Goal: Task Accomplishment & Management: Complete application form

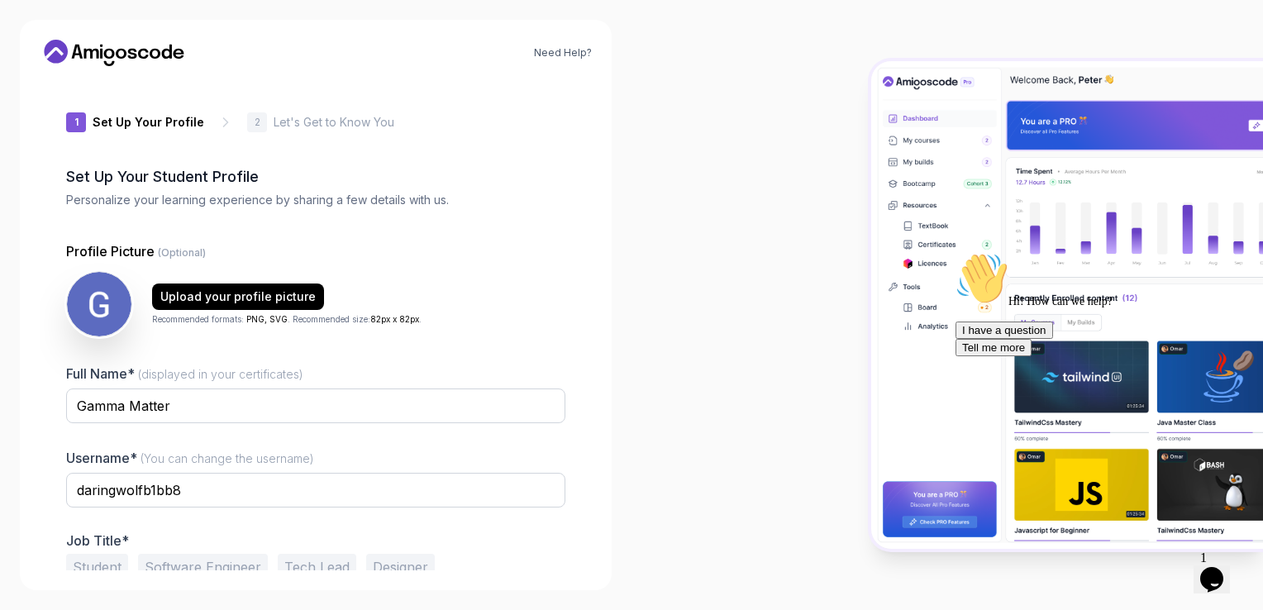
click at [1220, 571] on icon "$i18n('chat', 'chat_widget')" at bounding box center [1211, 579] width 23 height 25
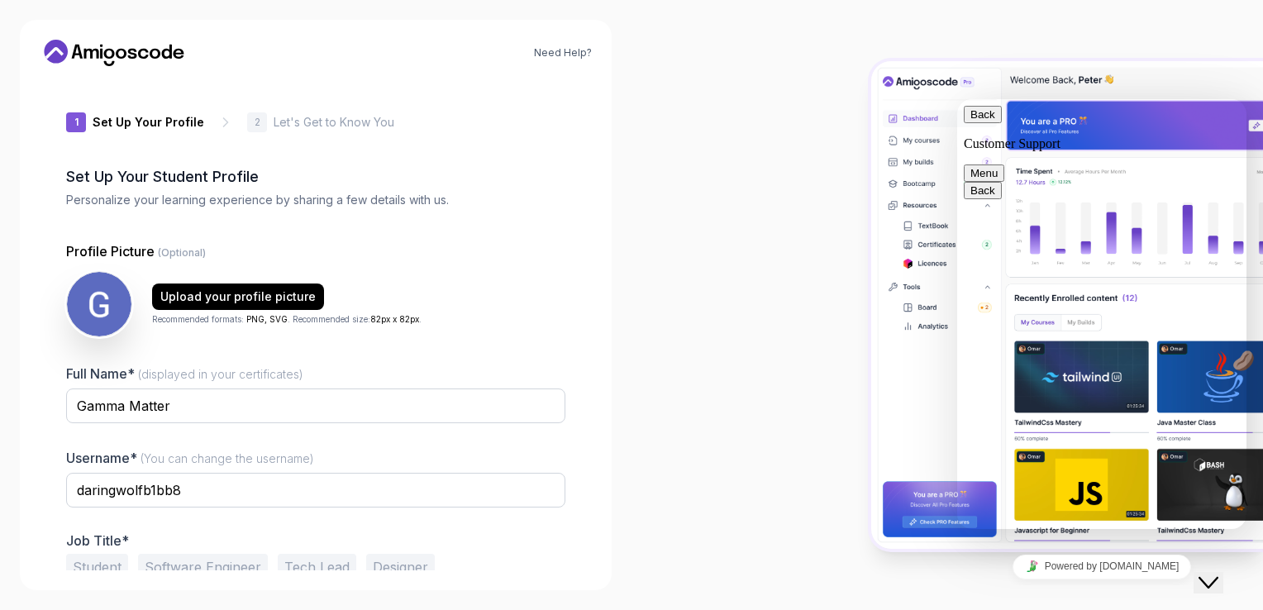
click at [1218, 573] on icon "Close Chat This icon closes the chat window." at bounding box center [1208, 583] width 20 height 20
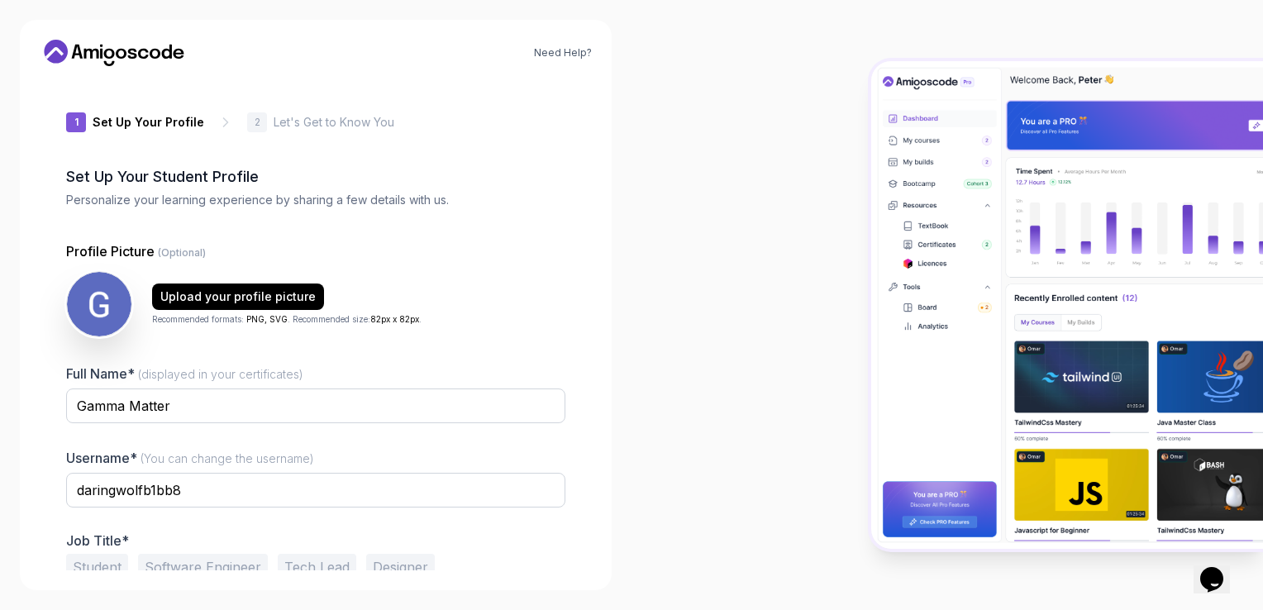
click at [503, 269] on div "Profile Picture (Optional) Upload your profile picture Recommended formats: PNG…" at bounding box center [315, 289] width 499 height 96
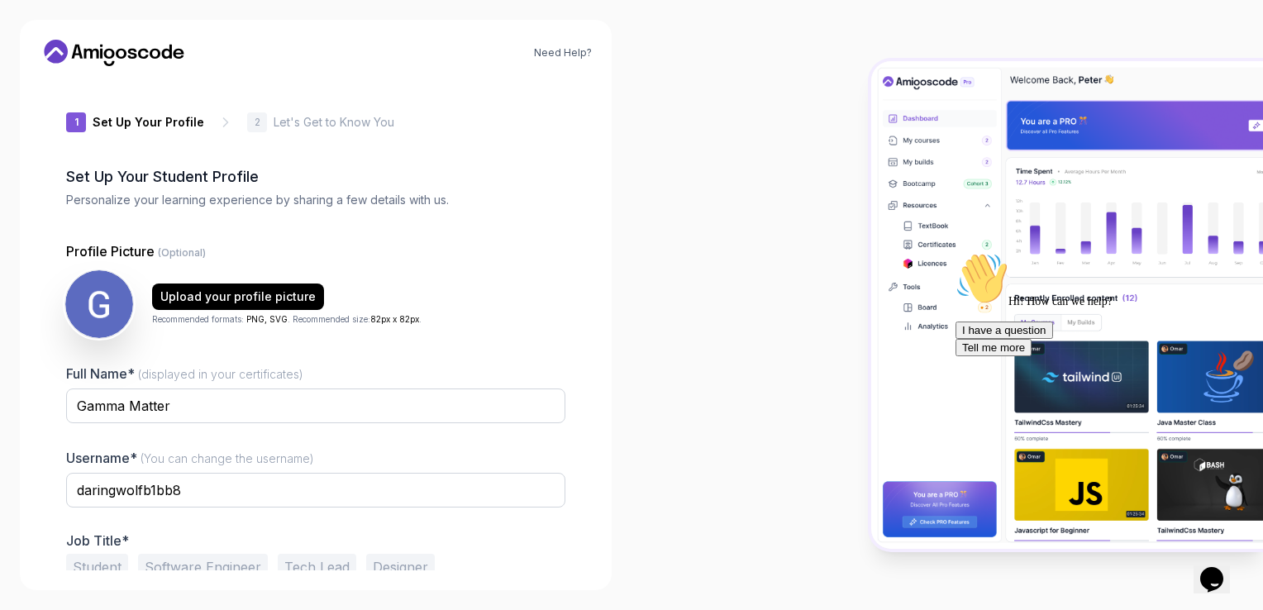
click at [94, 310] on img at bounding box center [99, 304] width 68 height 68
click at [261, 297] on div "Upload your profile picture" at bounding box center [237, 296] width 155 height 17
click at [595, 266] on div "Need Help? 1 Set Up Your Profile 1 Set Up Your Profile 2 Let's Get to Know You …" at bounding box center [316, 305] width 592 height 570
click at [576, 248] on div "1 Set Up Your Profile 1 Set Up Your Profile 2 Let's Get to Know You Set Up Your…" at bounding box center [316, 324] width 552 height 491
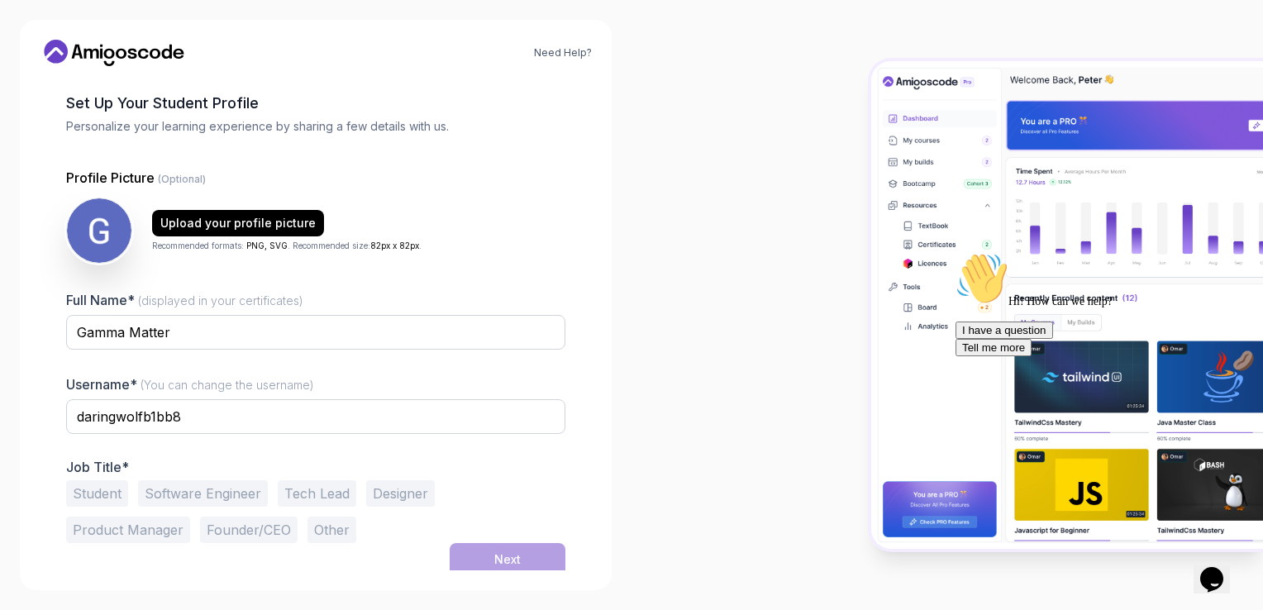
scroll to position [78, 0]
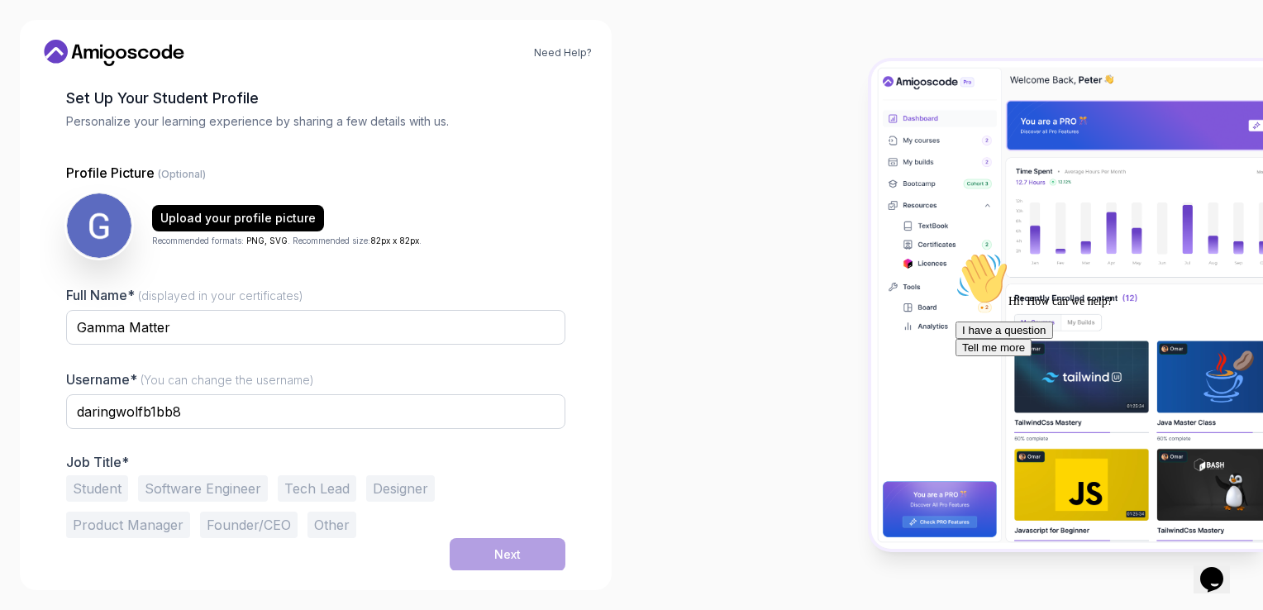
click at [421, 392] on div "Username* (You can change the username) daringwolfb1bb8" at bounding box center [315, 408] width 499 height 78
drag, startPoint x: 421, startPoint y: 392, endPoint x: 383, endPoint y: 411, distance: 42.5
click at [383, 411] on input "daringwolfb1bb8" at bounding box center [315, 411] width 499 height 35
click at [397, 362] on div at bounding box center [315, 355] width 499 height 15
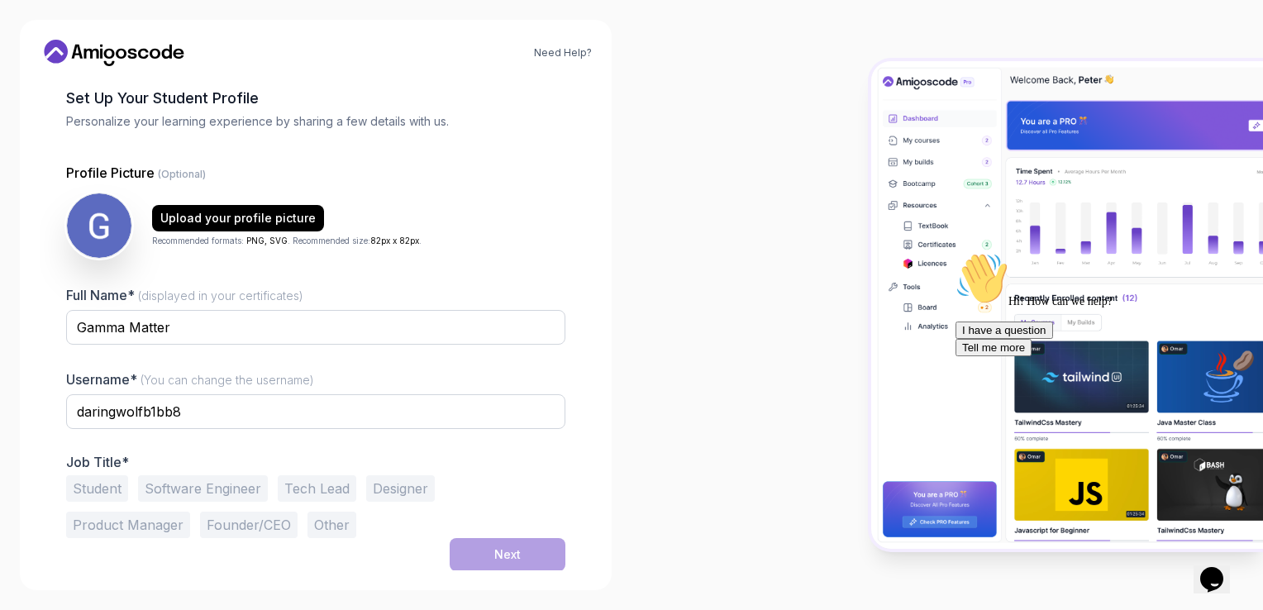
click at [229, 494] on button "Software Engineer" at bounding box center [203, 488] width 130 height 26
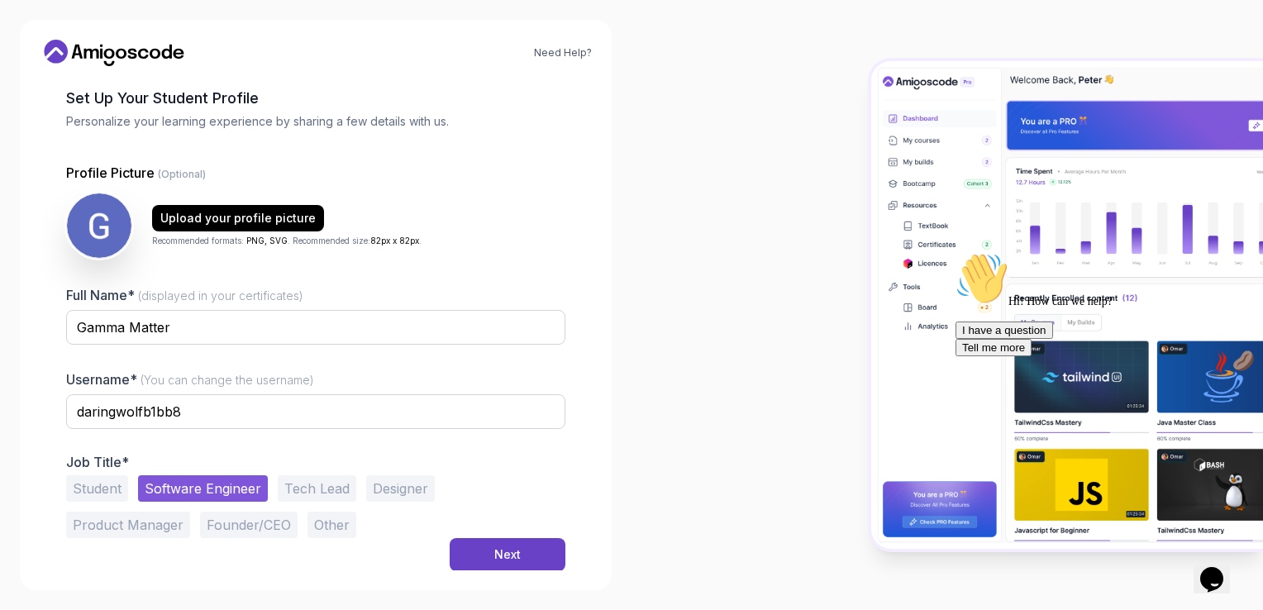
click at [106, 488] on button "Student" at bounding box center [97, 488] width 62 height 26
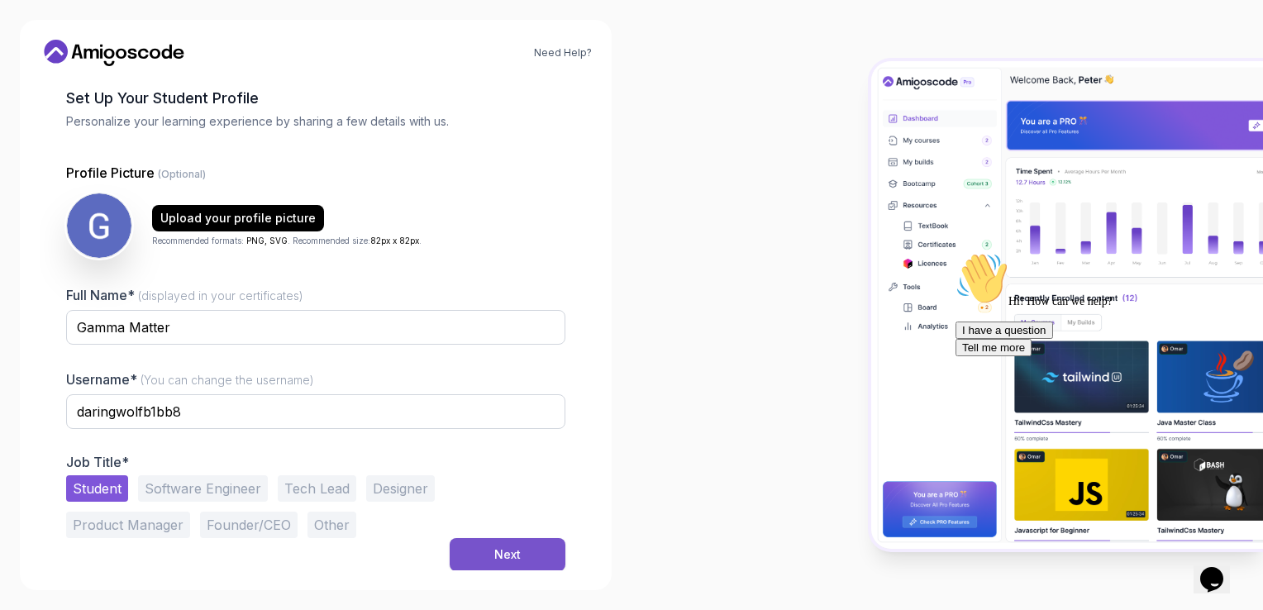
click at [521, 550] on button "Next" at bounding box center [507, 554] width 116 height 33
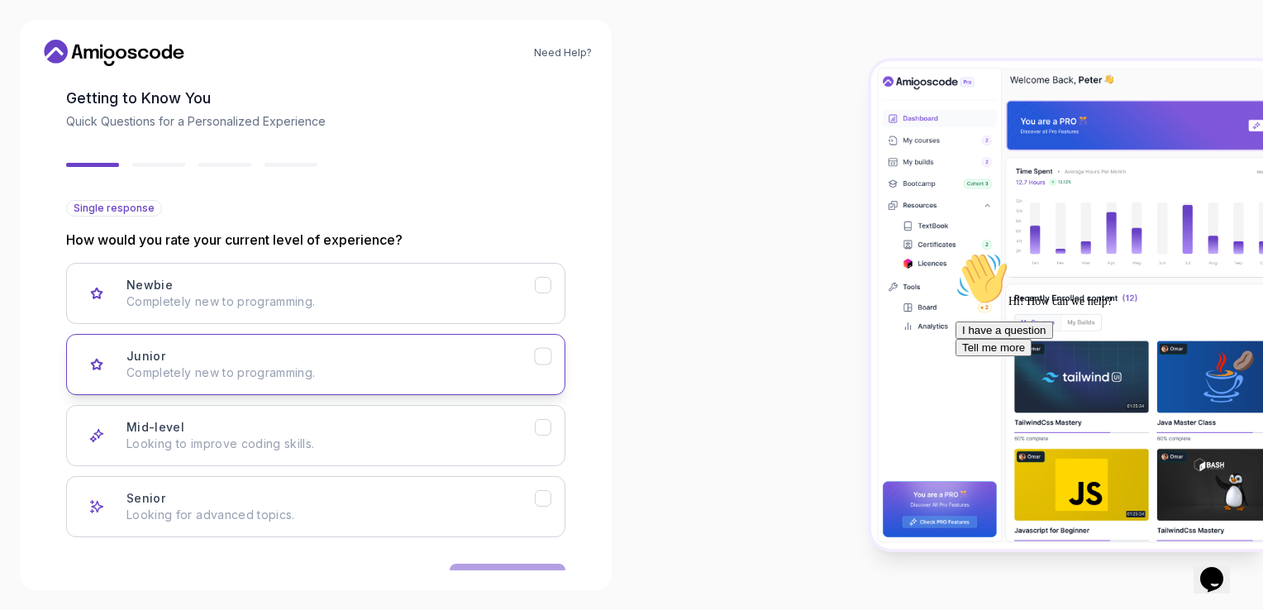
click at [547, 354] on icon "Junior" at bounding box center [543, 357] width 16 height 16
click at [526, 564] on button "Next" at bounding box center [507, 580] width 116 height 33
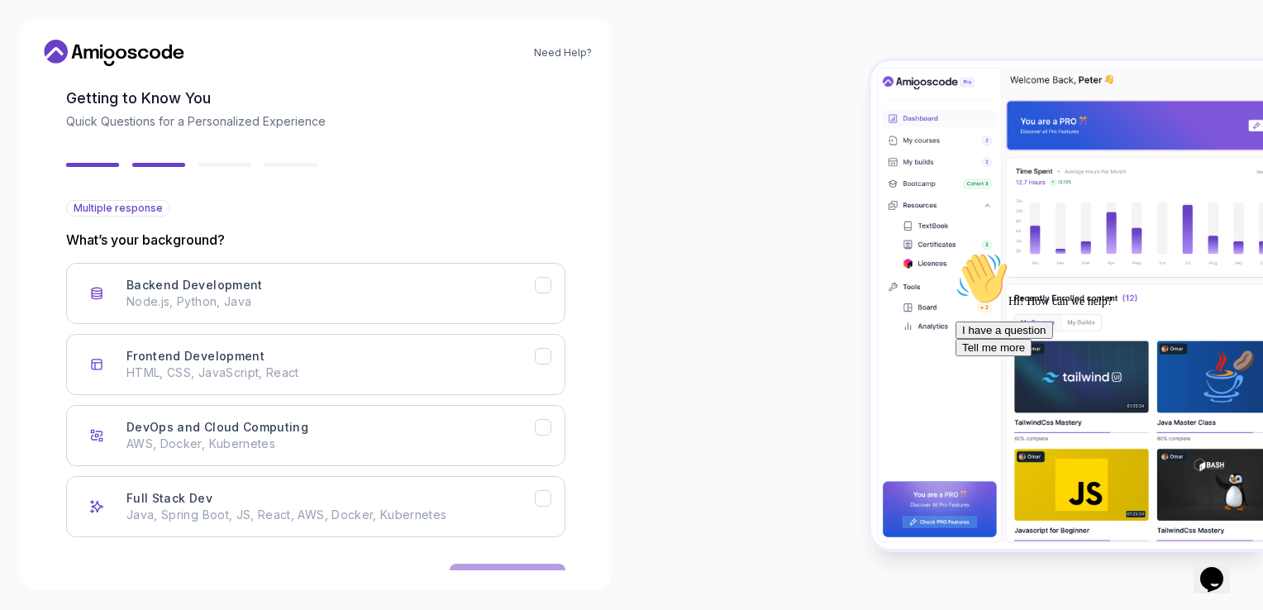
click at [564, 193] on div "2 Let's Get to Know You 1 Set Up Your Profile 2 Let's Get to Know You Getting t…" at bounding box center [315, 246] width 499 height 491
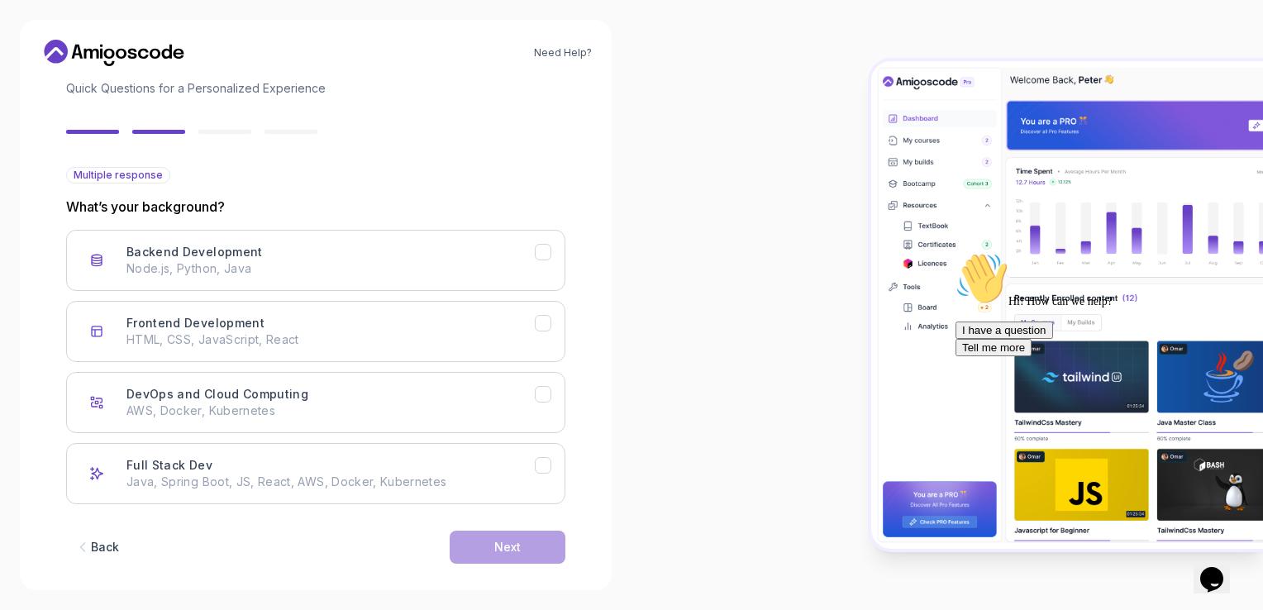
scroll to position [129, 0]
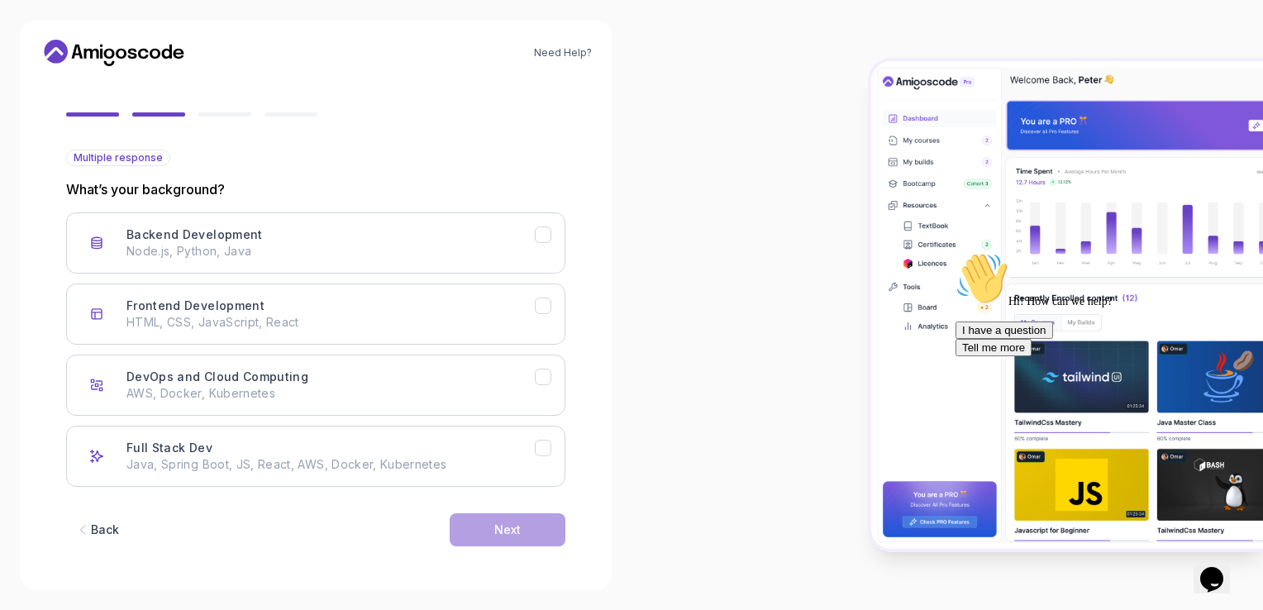
click at [803, 42] on div at bounding box center [946, 305] width 631 height 610
click at [757, 154] on div at bounding box center [946, 305] width 631 height 610
click at [542, 440] on icon "Full Stack Dev" at bounding box center [543, 448] width 16 height 16
click at [525, 525] on button "Next" at bounding box center [507, 529] width 116 height 33
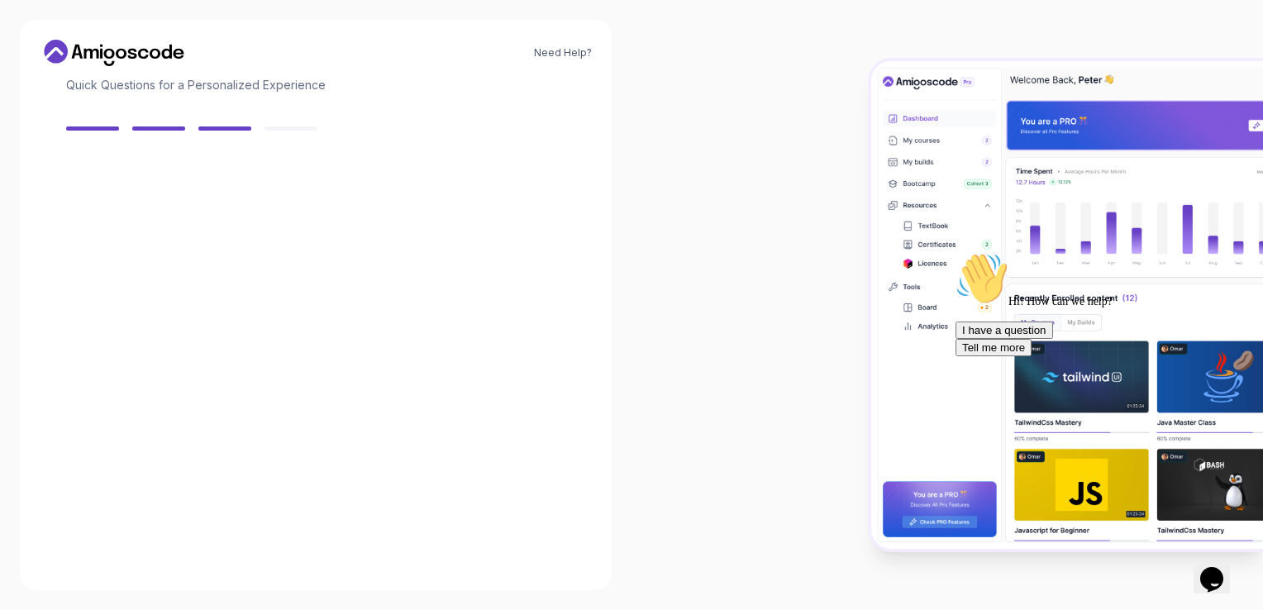
scroll to position [111, 0]
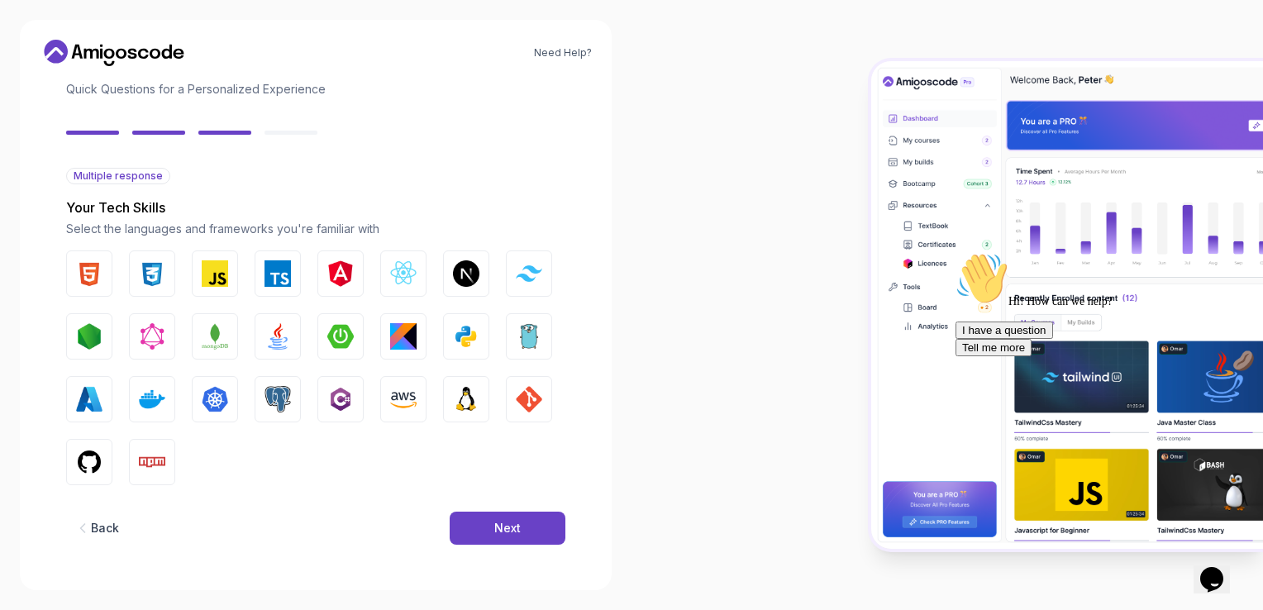
click at [497, 190] on div "Multiple response Your Tech Skills Select the languages and frameworks you're f…" at bounding box center [315, 326] width 499 height 317
click at [81, 269] on img "button" at bounding box center [89, 273] width 26 height 26
click at [141, 282] on img "button" at bounding box center [152, 273] width 26 height 26
click at [213, 269] on img "button" at bounding box center [215, 273] width 26 height 26
click at [265, 276] on img "button" at bounding box center [277, 273] width 26 height 26
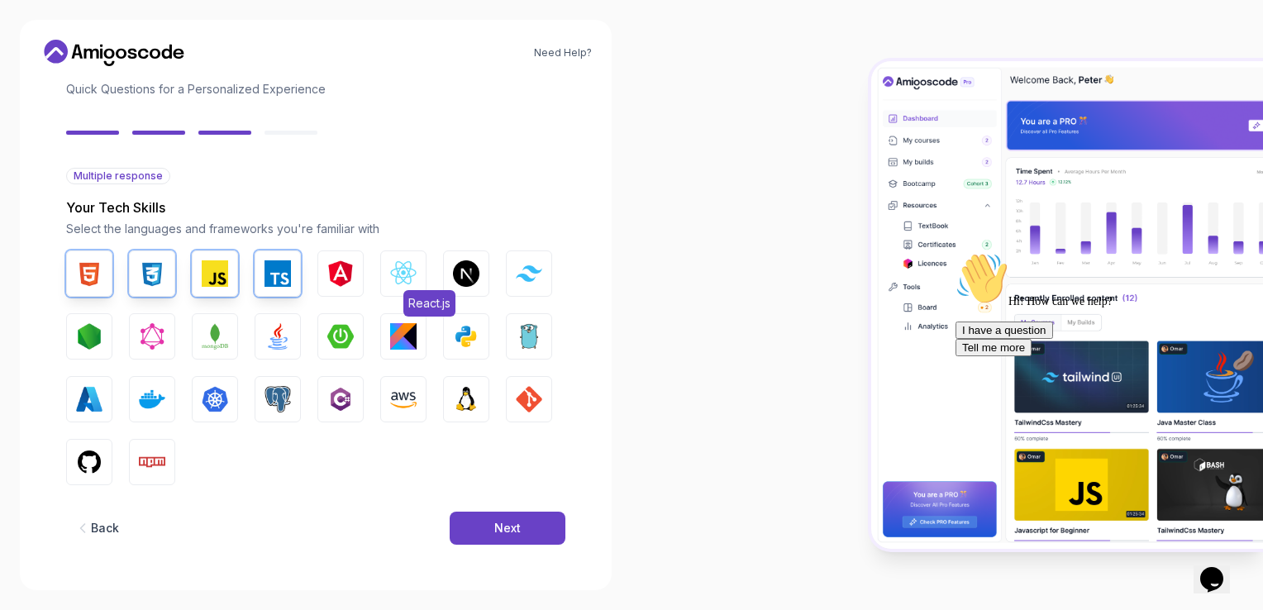
click at [408, 278] on img "button" at bounding box center [403, 273] width 26 height 26
click at [469, 268] on img "button" at bounding box center [466, 273] width 26 height 26
click at [531, 279] on img "button" at bounding box center [529, 273] width 26 height 16
click at [102, 332] on img "button" at bounding box center [89, 336] width 26 height 26
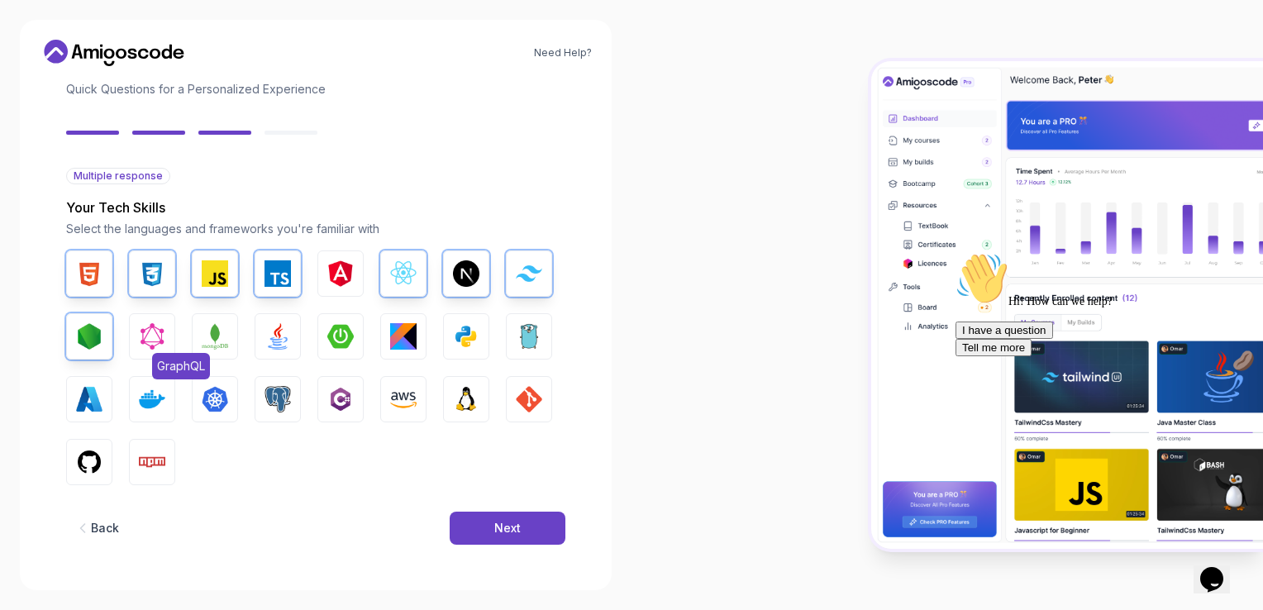
click at [152, 340] on img "button" at bounding box center [152, 336] width 26 height 26
click at [280, 338] on img "button" at bounding box center [277, 336] width 26 height 26
click at [322, 342] on button "Spring Boot" at bounding box center [340, 336] width 46 height 46
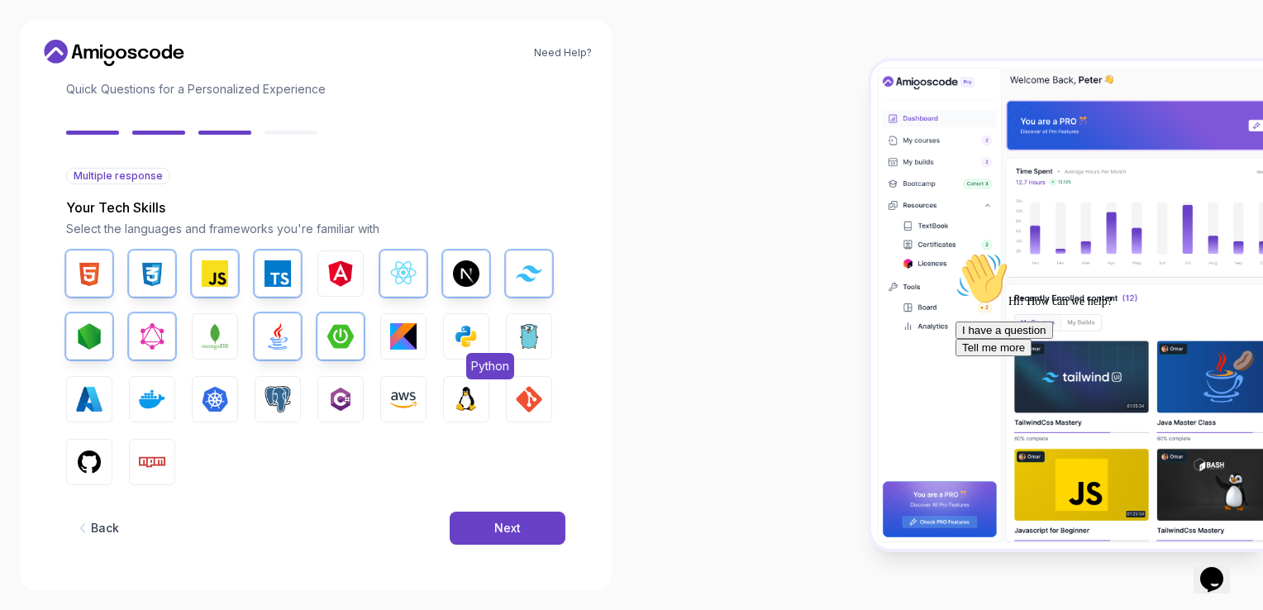
click at [460, 335] on img "button" at bounding box center [466, 336] width 26 height 26
click at [529, 321] on button "Go" at bounding box center [529, 336] width 46 height 46
click at [149, 397] on img "button" at bounding box center [152, 399] width 26 height 26
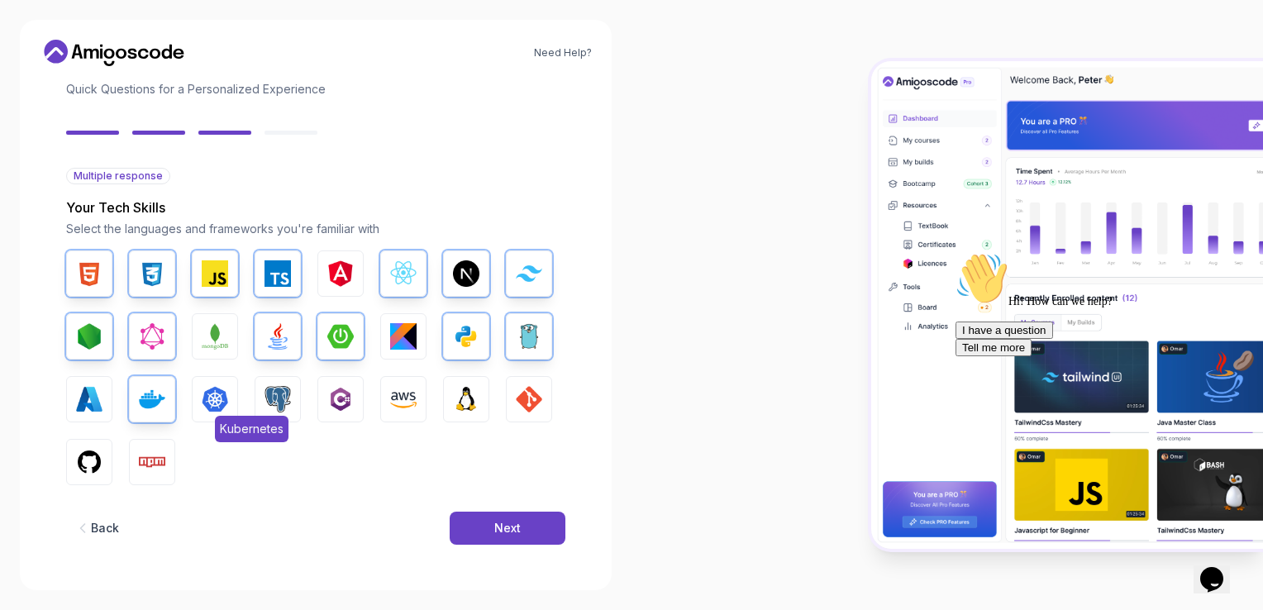
click at [220, 393] on img "button" at bounding box center [215, 399] width 26 height 26
click at [278, 395] on img "button" at bounding box center [277, 399] width 26 height 26
click at [384, 401] on button "AWS" at bounding box center [403, 399] width 46 height 46
click at [471, 387] on img "button" at bounding box center [466, 399] width 26 height 26
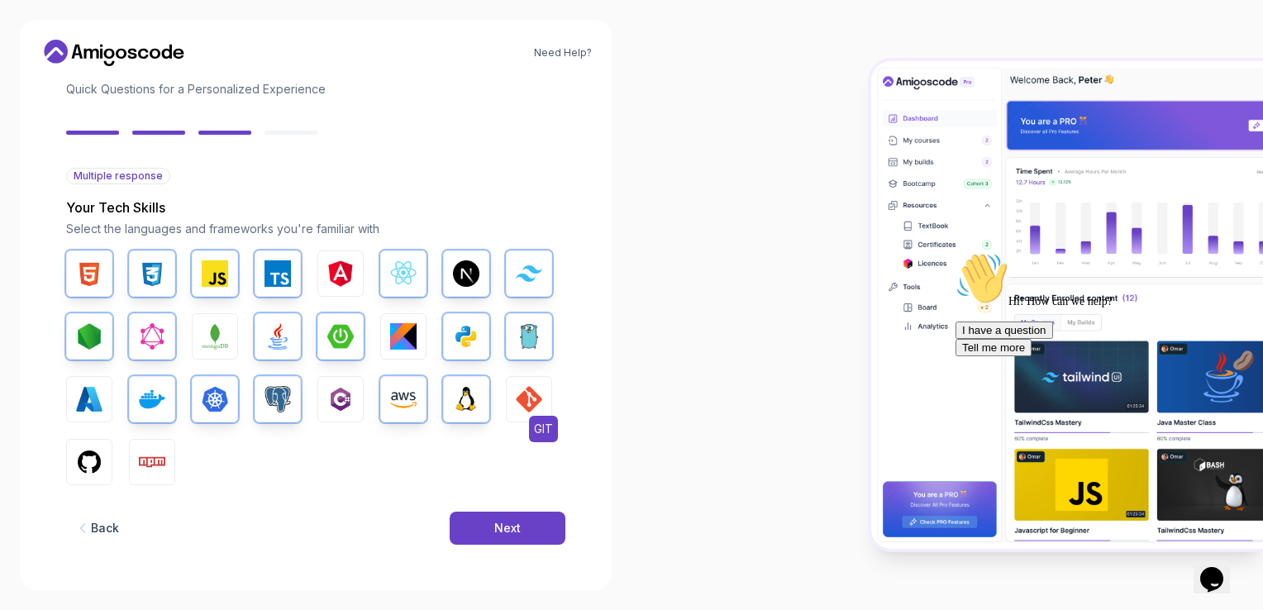
click at [521, 392] on img "button" at bounding box center [529, 399] width 26 height 26
click at [89, 464] on img "button" at bounding box center [89, 462] width 26 height 26
click at [160, 445] on button "Npm" at bounding box center [152, 462] width 46 height 46
click at [498, 524] on div "Next" at bounding box center [507, 528] width 26 height 17
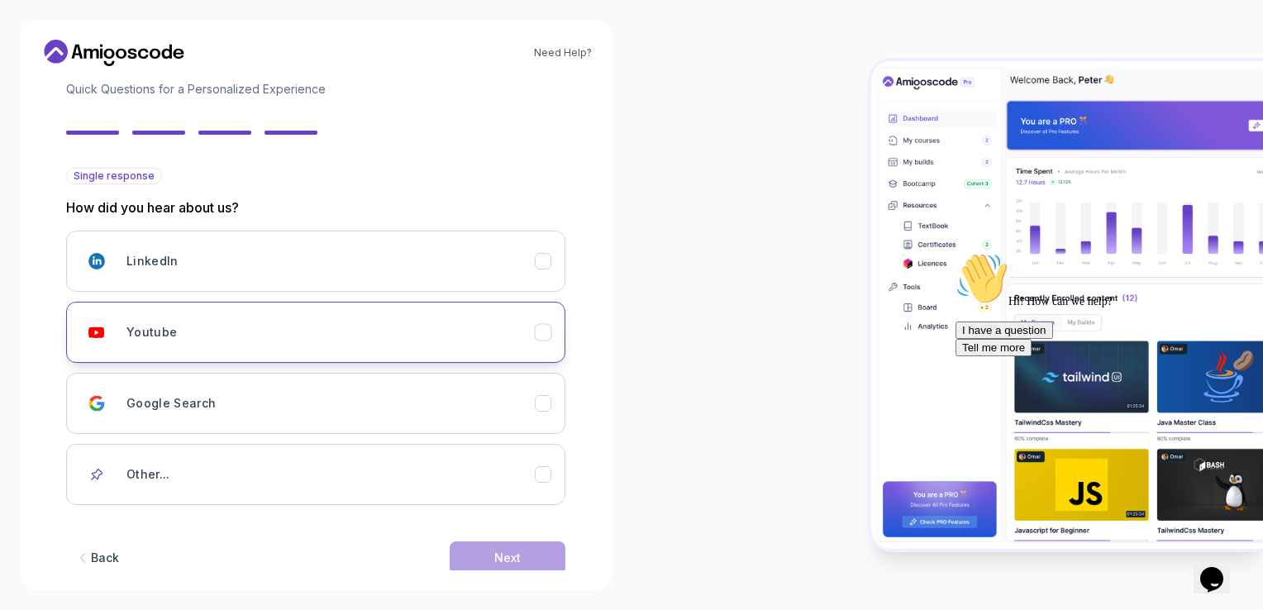
click at [549, 325] on icon "Youtube" at bounding box center [543, 333] width 16 height 16
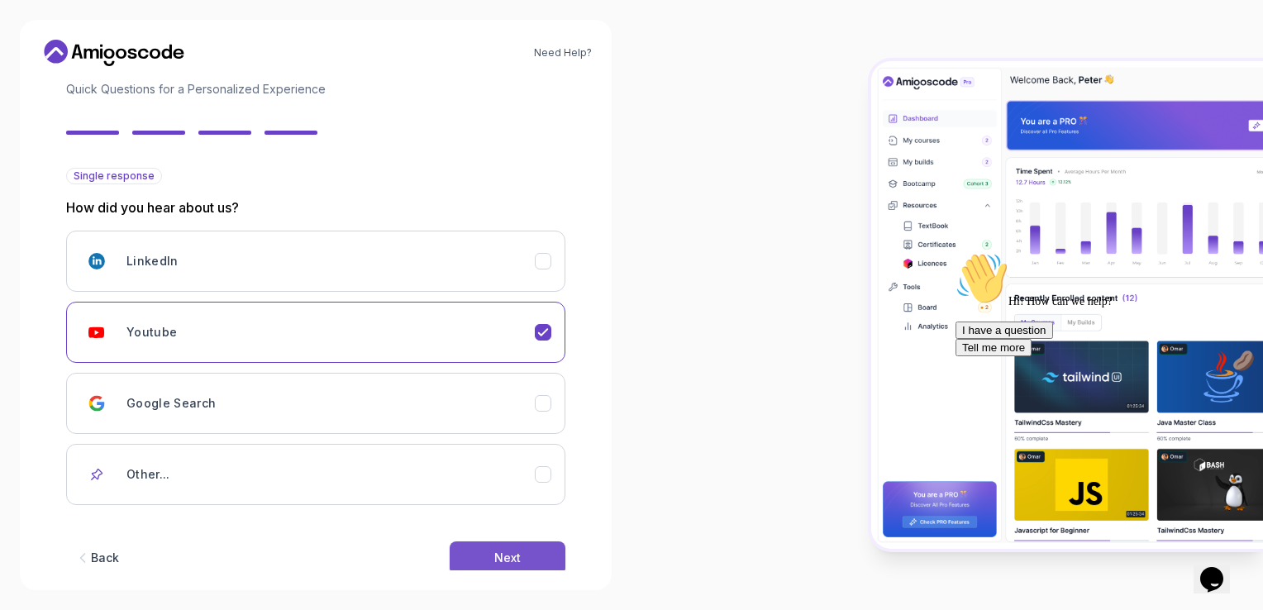
click at [526, 554] on button "Next" at bounding box center [507, 557] width 116 height 33
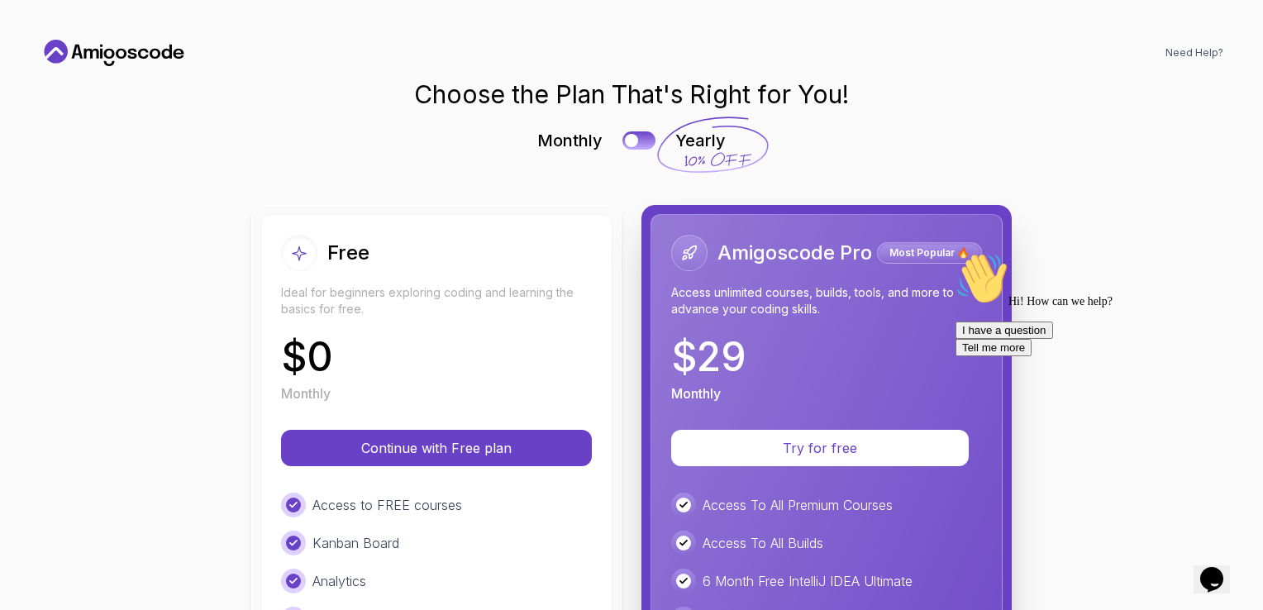
scroll to position [0, 0]
click at [948, 114] on div "Choose the Plan That's Right for You! Monthly Yearly Free Ideal for beginners e…" at bounding box center [631, 554] width 1183 height 950
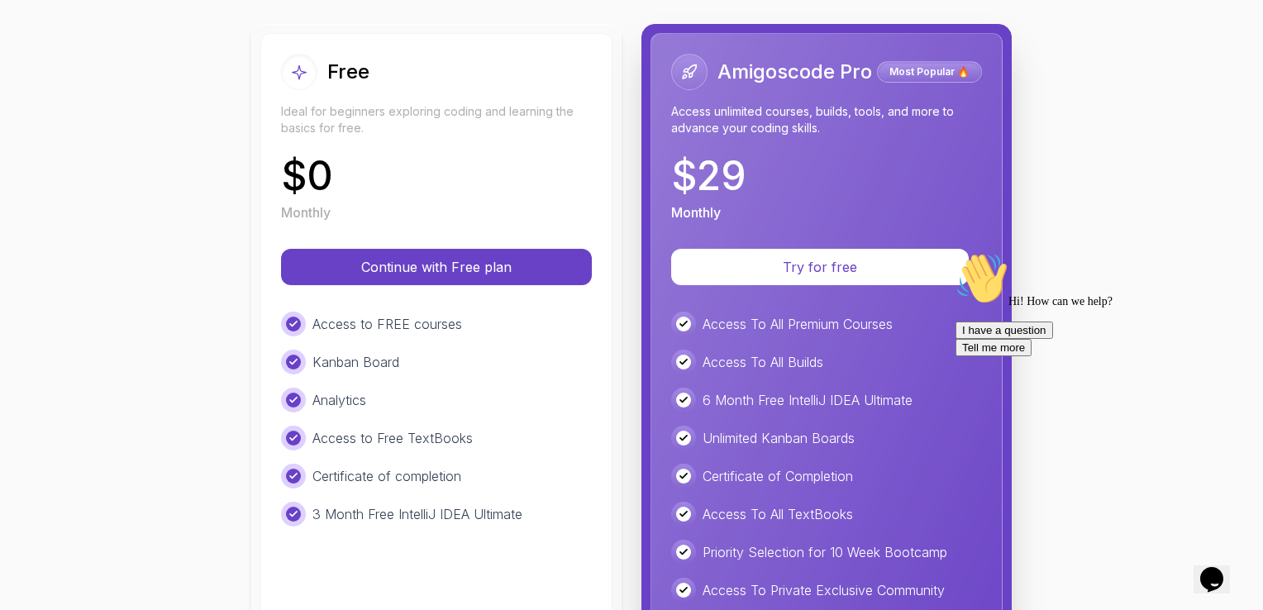
scroll to position [183, 0]
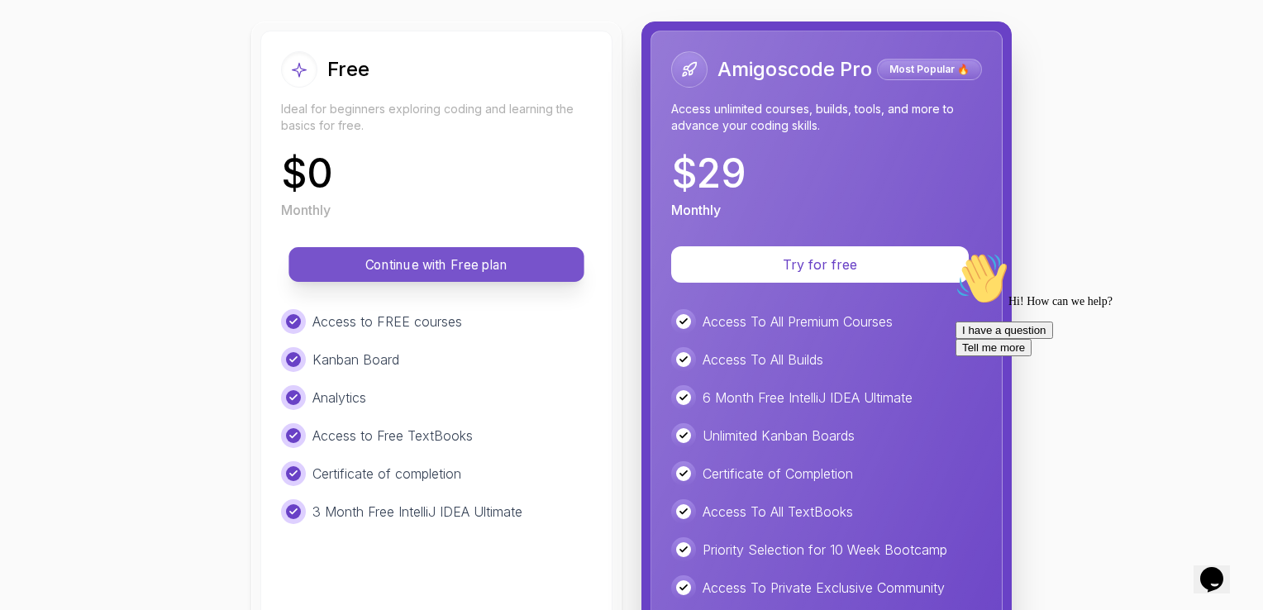
click at [534, 255] on p "Continue with Free plan" at bounding box center [436, 264] width 258 height 19
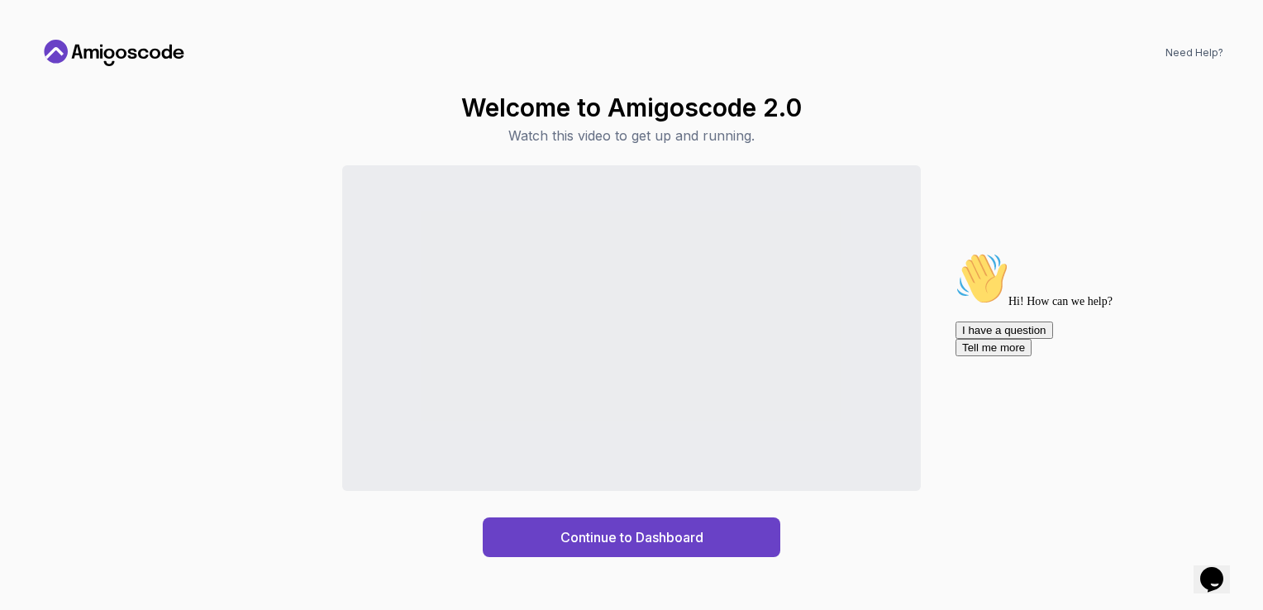
click at [1056, 252] on div "Hi! How can we help? I have a question Tell me more" at bounding box center [1103, 304] width 297 height 104
drag, startPoint x: 1262, startPoint y: 167, endPoint x: 1262, endPoint y: 154, distance: 13.2
click at [1262, 154] on div "Need Help? Welcome to Amigoscode 2.0 Watch this video to get up and running. Co…" at bounding box center [631, 305] width 1263 height 610
drag, startPoint x: 1262, startPoint y: 154, endPoint x: 1153, endPoint y: 226, distance: 129.9
click at [1156, 223] on div "Continue to Dashboard" at bounding box center [631, 361] width 1183 height 392
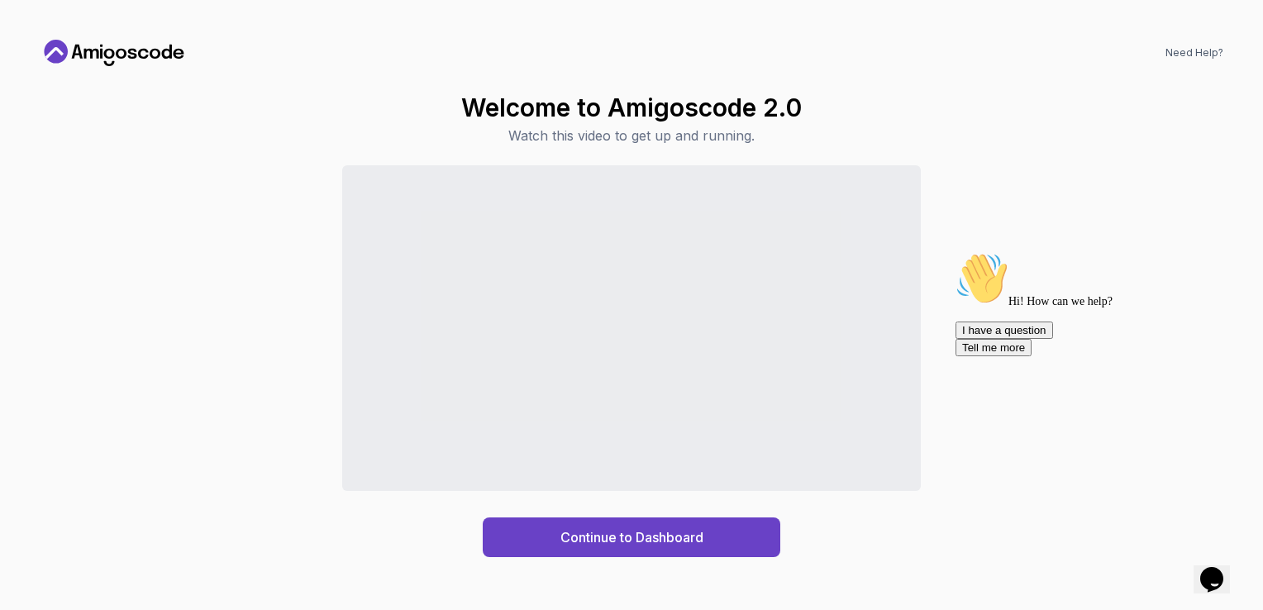
click at [1111, 261] on div "Hi! How can we help? I have a question Tell me more" at bounding box center [1103, 304] width 297 height 104
click at [1114, 276] on div "Hi! How can we help? I have a question Tell me more" at bounding box center [1103, 304] width 297 height 104
drag, startPoint x: 1233, startPoint y: 368, endPoint x: 2181, endPoint y: 615, distance: 980.2
click at [955, 252] on icon "Chat attention grabber" at bounding box center [955, 252] width 0 height 0
click at [1104, 193] on div "Continue to Dashboard" at bounding box center [631, 361] width 1183 height 392
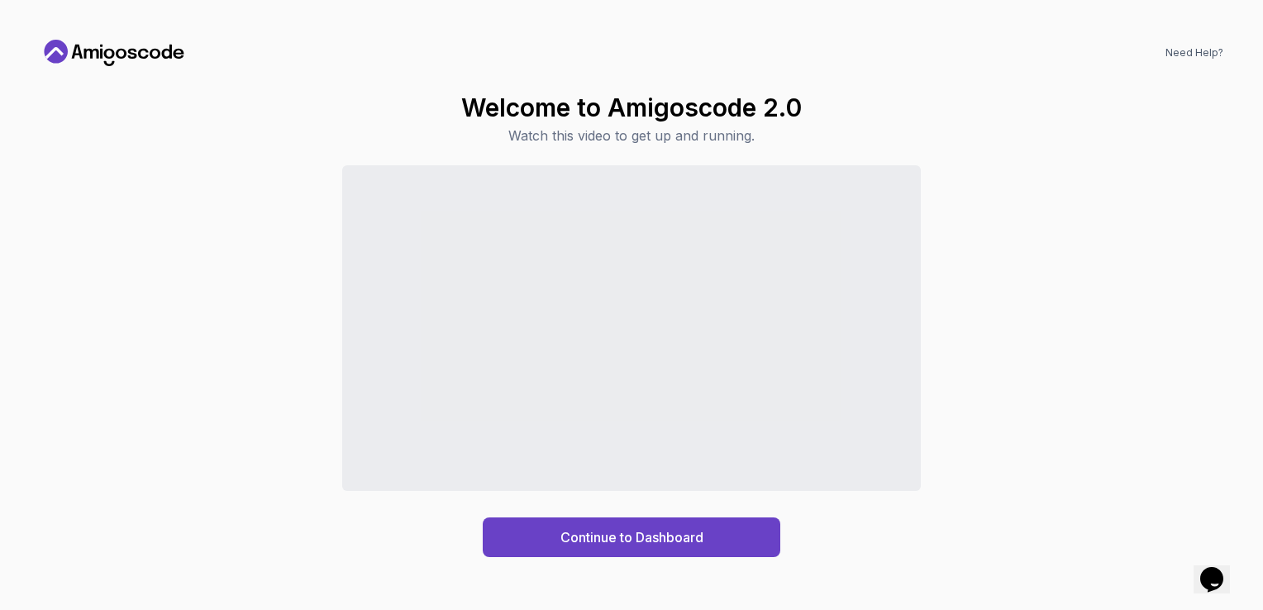
click at [1144, 296] on div "Continue to Dashboard" at bounding box center [631, 361] width 1183 height 392
click at [906, 83] on div "Welcome to Amigoscode 2.0 Watch this video to get up and running. Continue to D…" at bounding box center [631, 324] width 1183 height 491
click at [949, 18] on div "Need Help? Welcome to Amigoscode 2.0 Watch this video to get up and running. Co…" at bounding box center [631, 305] width 1263 height 610
click at [678, 524] on button "Continue to Dashboard" at bounding box center [631, 537] width 297 height 40
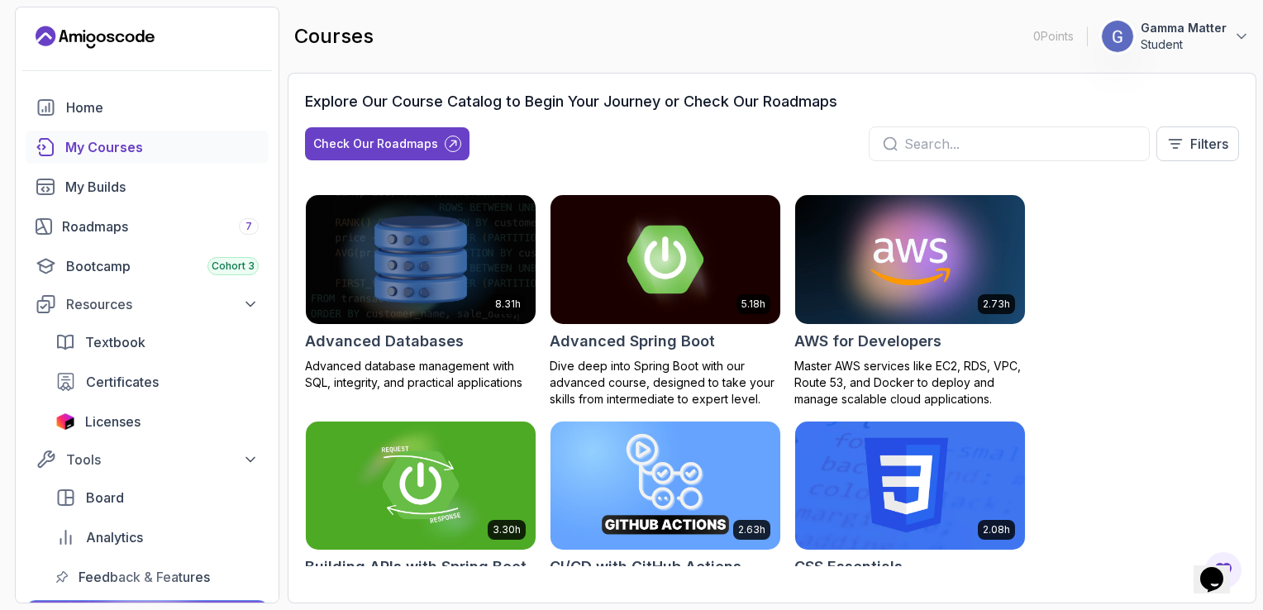
click at [942, 29] on div "courses 0 Points 1 Gamma Matter Student" at bounding box center [772, 36] width 968 height 59
click at [844, 32] on div "courses 0 Points 1 Gamma Matter Student" at bounding box center [772, 36] width 968 height 59
click at [1169, 212] on div "8.31h Advanced Databases Advanced database management with SQL, integrity, and …" at bounding box center [772, 380] width 934 height 372
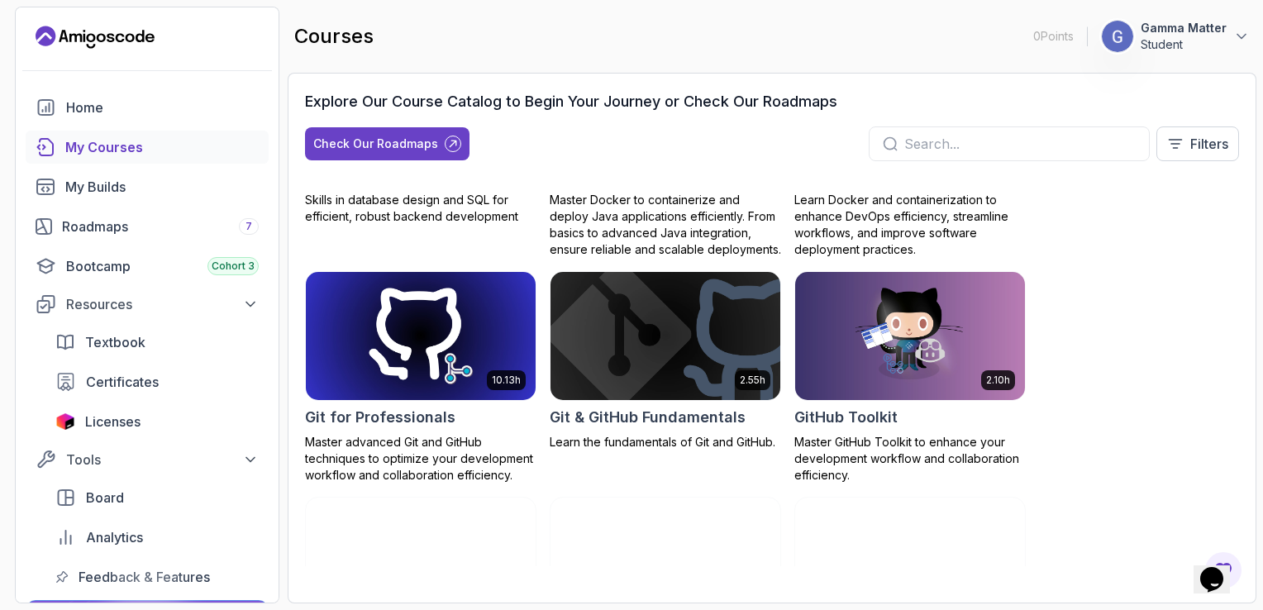
scroll to position [628, 0]
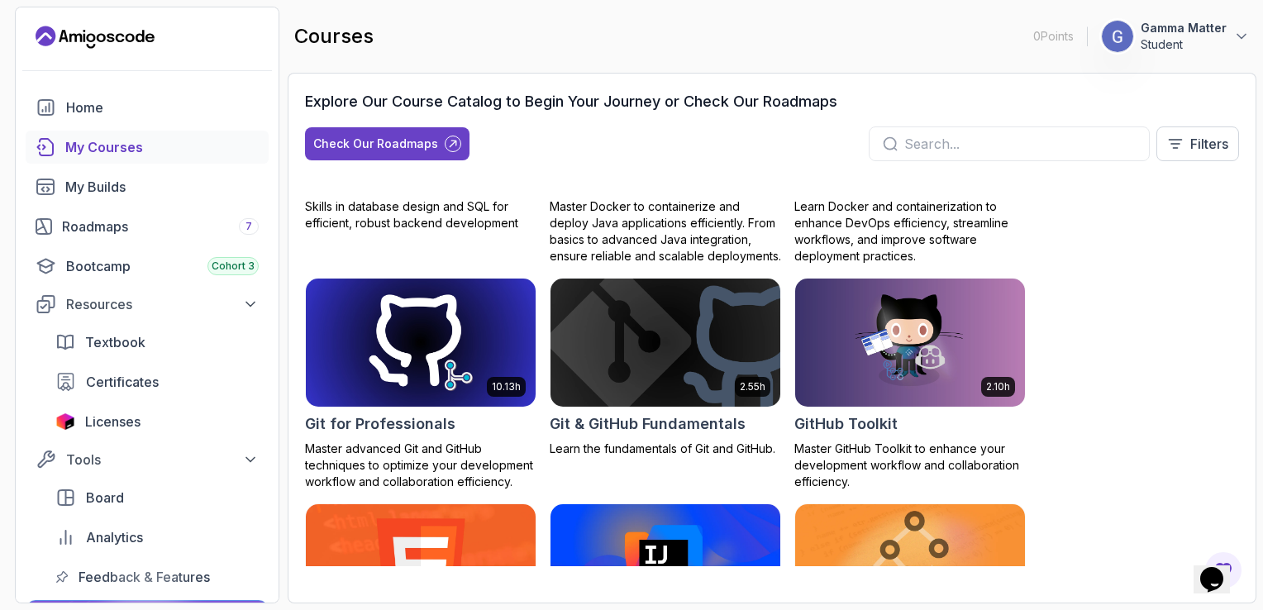
click at [1236, 407] on div "8.31h Advanced Databases Advanced database management with SQL, integrity, and …" at bounding box center [772, 380] width 934 height 372
click at [1208, 405] on div "8.31h Advanced Databases Advanced database management with SQL, integrity, and …" at bounding box center [772, 380] width 934 height 372
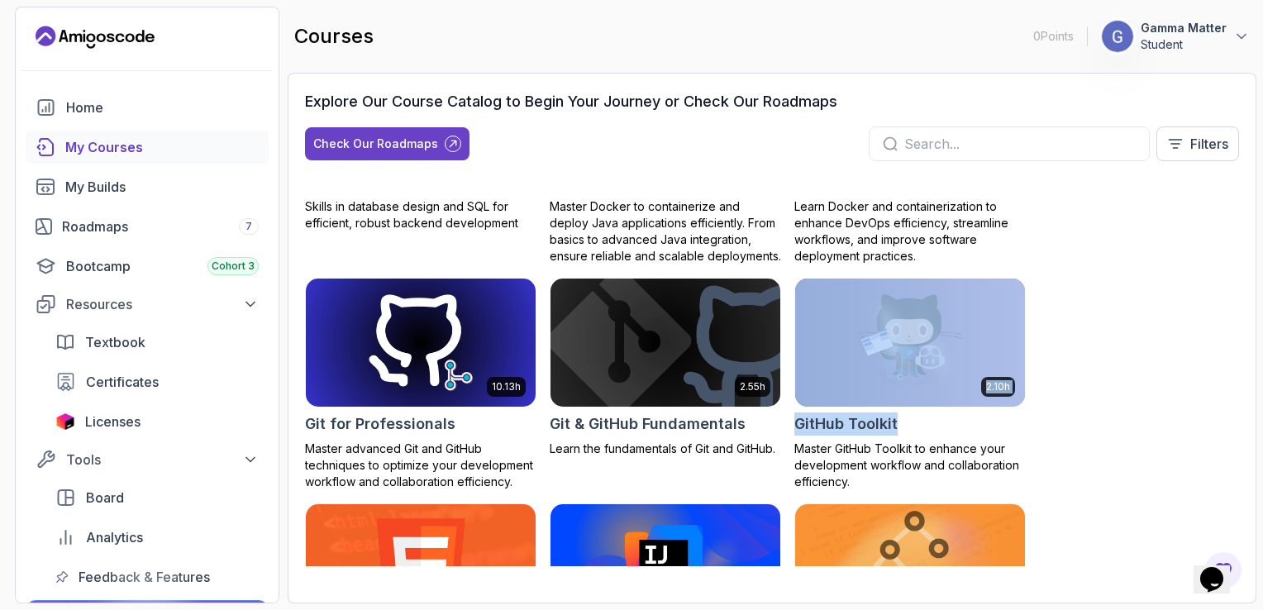
drag, startPoint x: 1258, startPoint y: 427, endPoint x: 1265, endPoint y: 316, distance: 111.8
click at [1262, 316] on html "0 Points 1 Gamma Matter Student Home My Courses My Builds Roadmaps 7 Bootcamp C…" at bounding box center [631, 305] width 1263 height 610
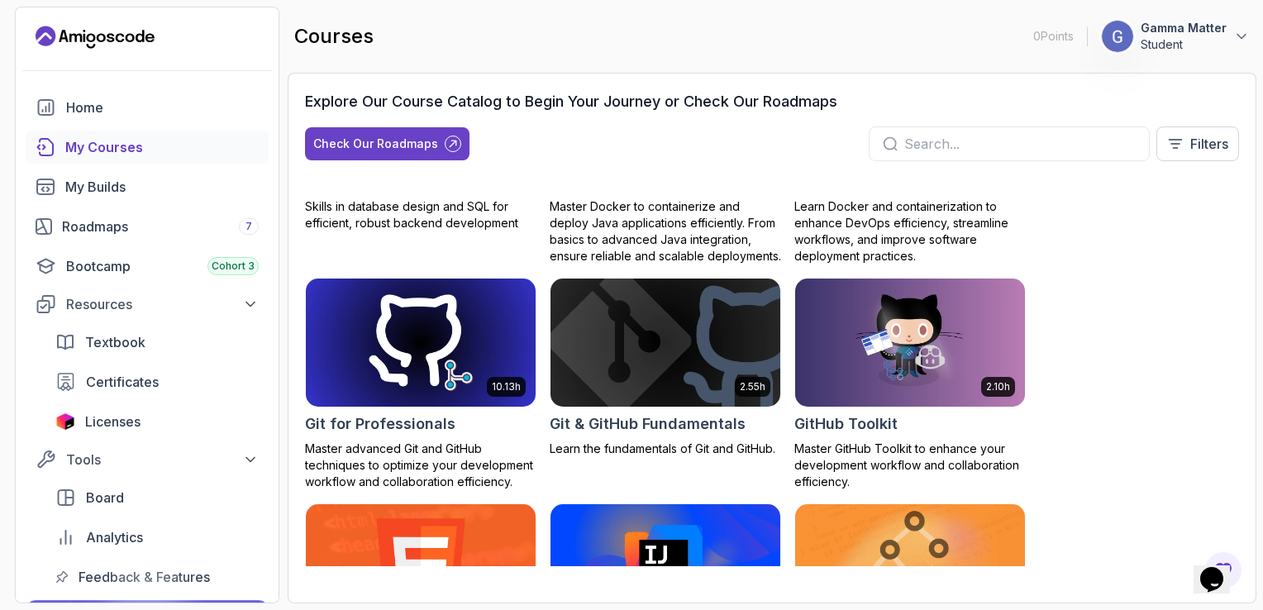
click at [1225, 269] on div "8.31h Advanced Databases Advanced database management with SQL, integrity, and …" at bounding box center [772, 380] width 934 height 372
click at [1177, 255] on div "8.31h Advanced Databases Advanced database management with SQL, integrity, and …" at bounding box center [772, 380] width 934 height 372
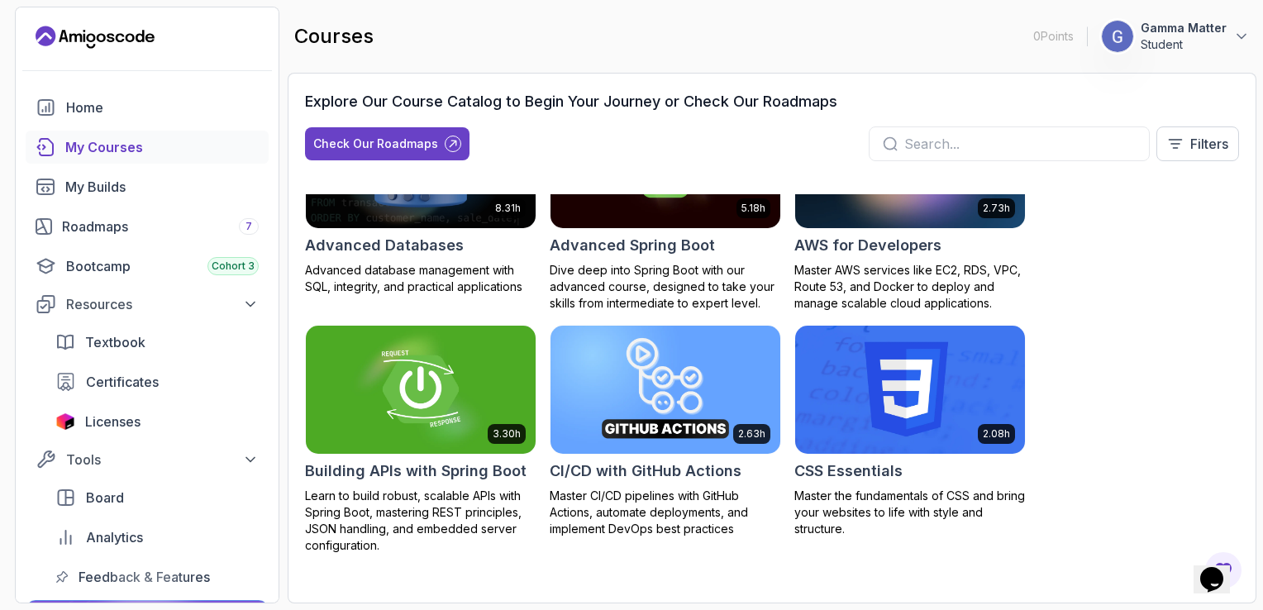
scroll to position [0, 0]
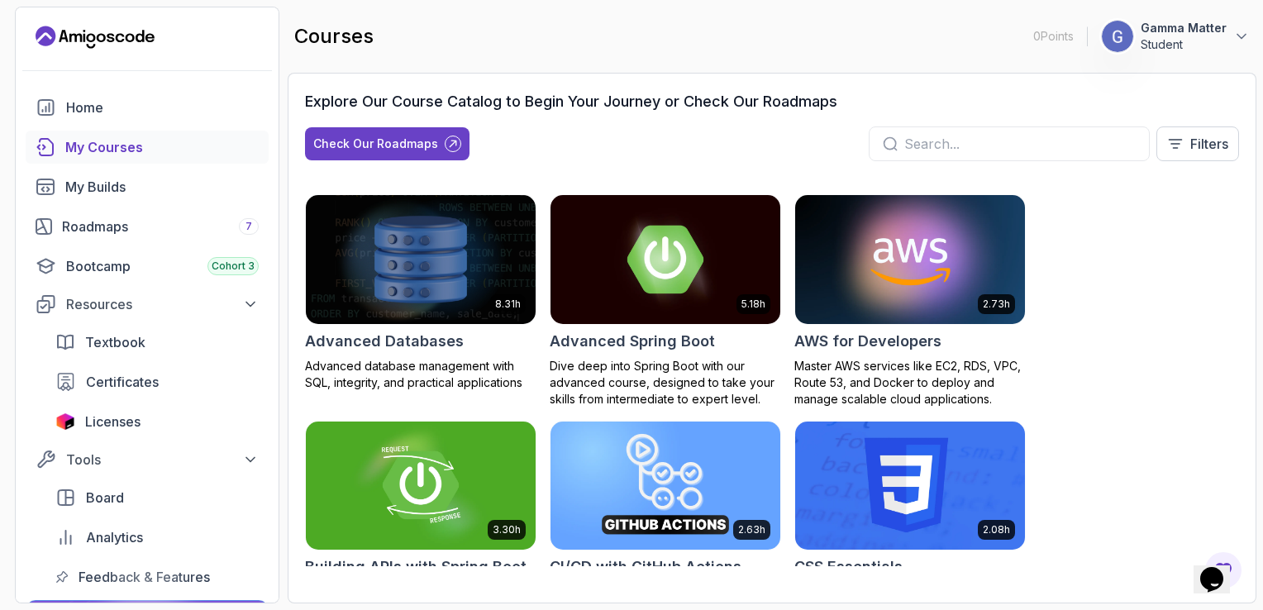
drag, startPoint x: 1213, startPoint y: 36, endPoint x: 1226, endPoint y: 28, distance: 15.2
click at [1213, 36] on p "Student" at bounding box center [1183, 44] width 86 height 17
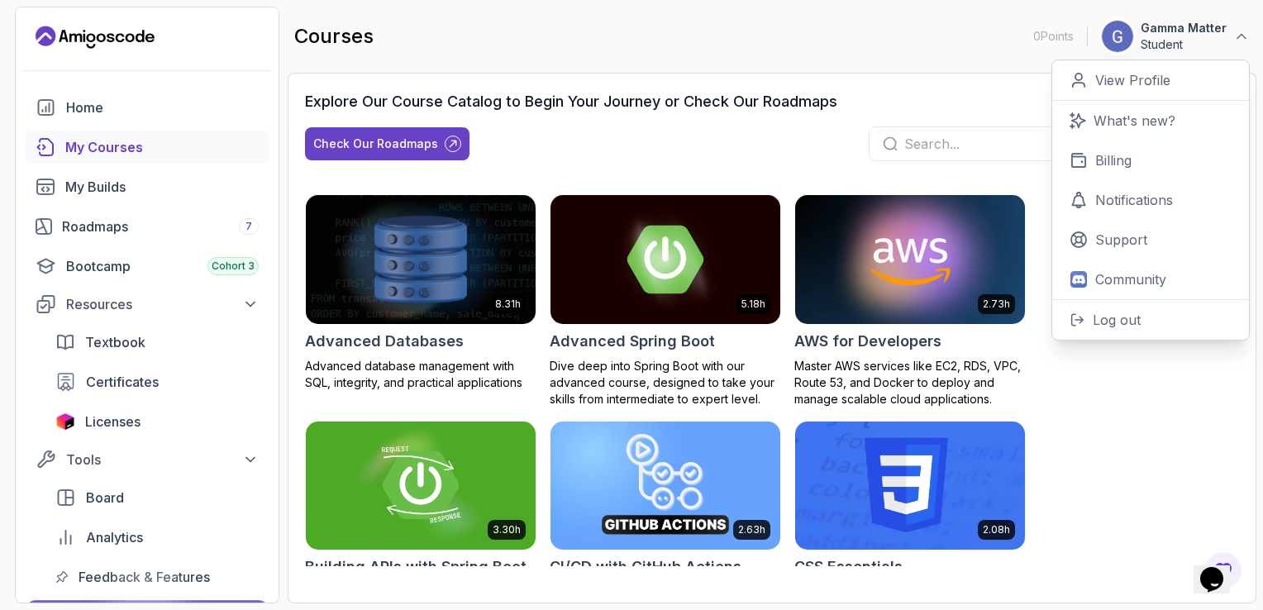
click at [970, 40] on div "courses 0 Points 1 Gamma Matter Student 0 Points View Profile What's new? Billi…" at bounding box center [772, 36] width 968 height 59
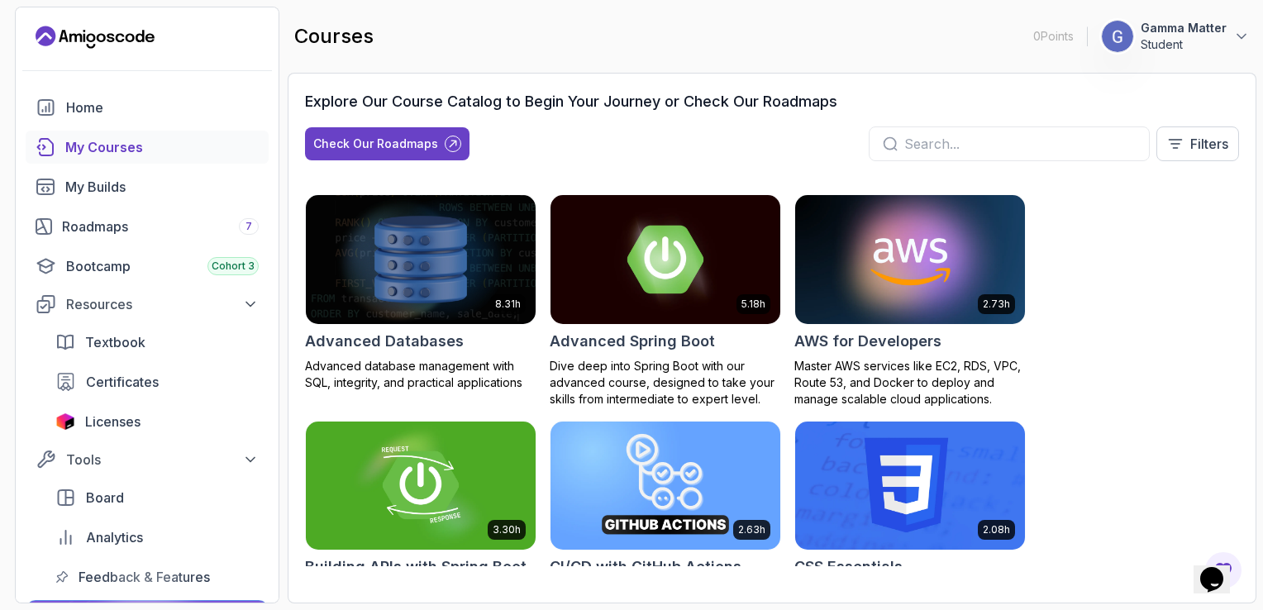
click at [1028, 140] on input "text" at bounding box center [1019, 144] width 231 height 20
click at [1027, 80] on div "Explore Our Course Catalog to Begin Your Journey or Check Our Roadmaps Check Ou…" at bounding box center [772, 338] width 968 height 530
click at [1121, 247] on div "8.31h Advanced Databases Advanced database management with SQL, integrity, and …" at bounding box center [772, 380] width 934 height 372
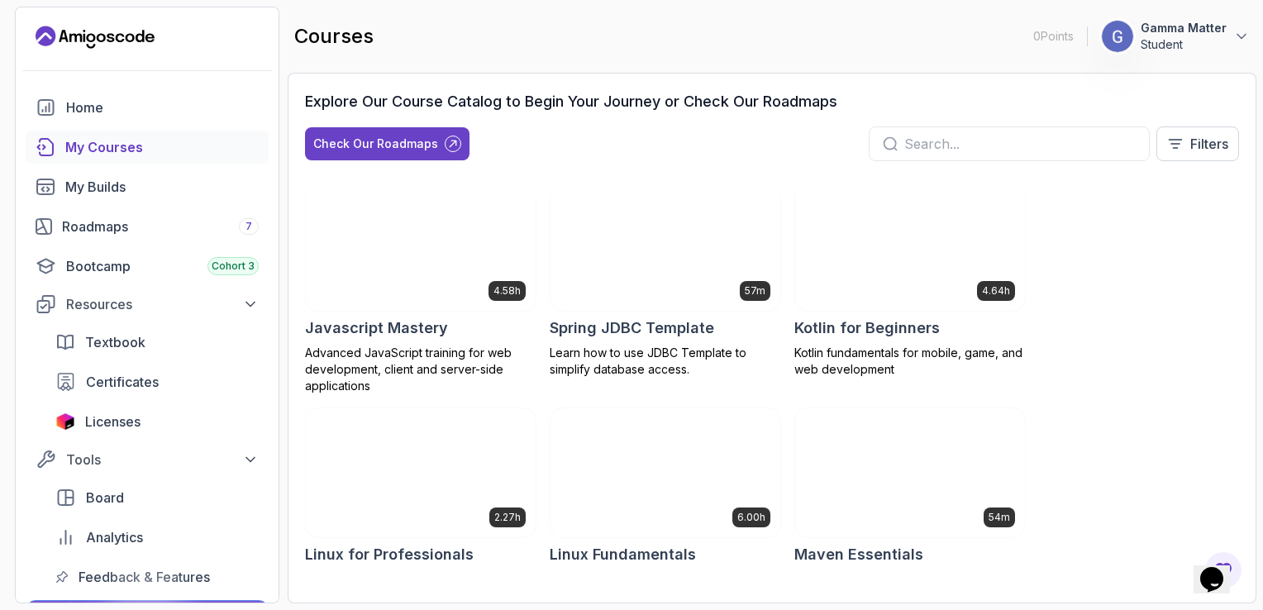
scroll to position [2115, 0]
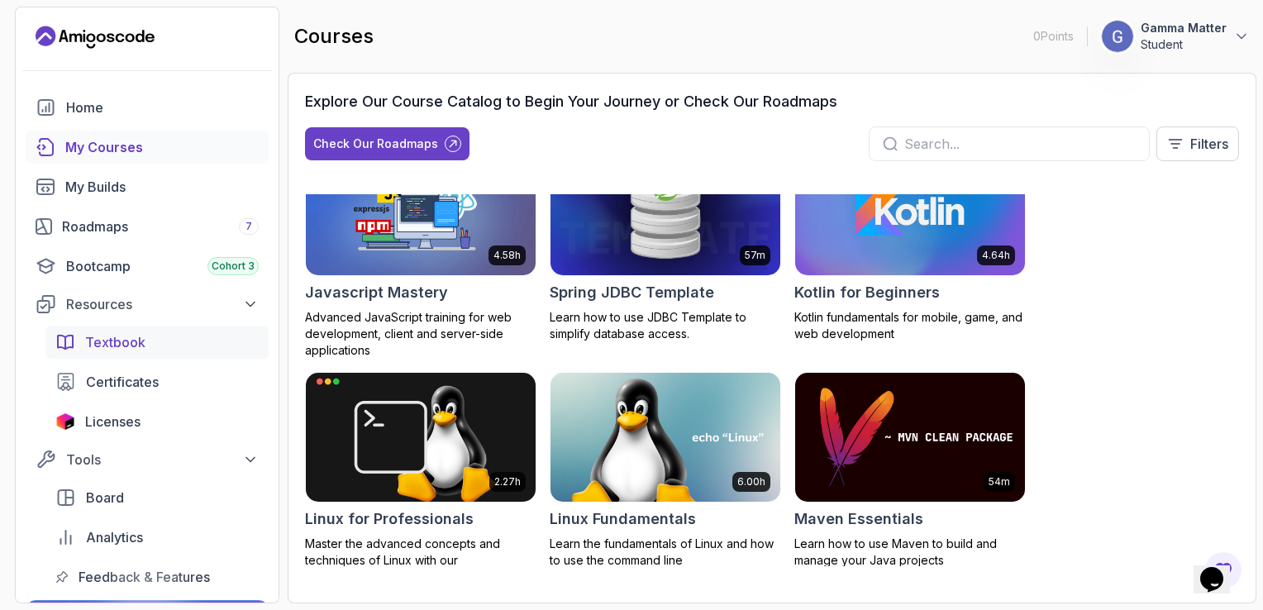
click at [167, 337] on div "Textbook" at bounding box center [172, 342] width 174 height 20
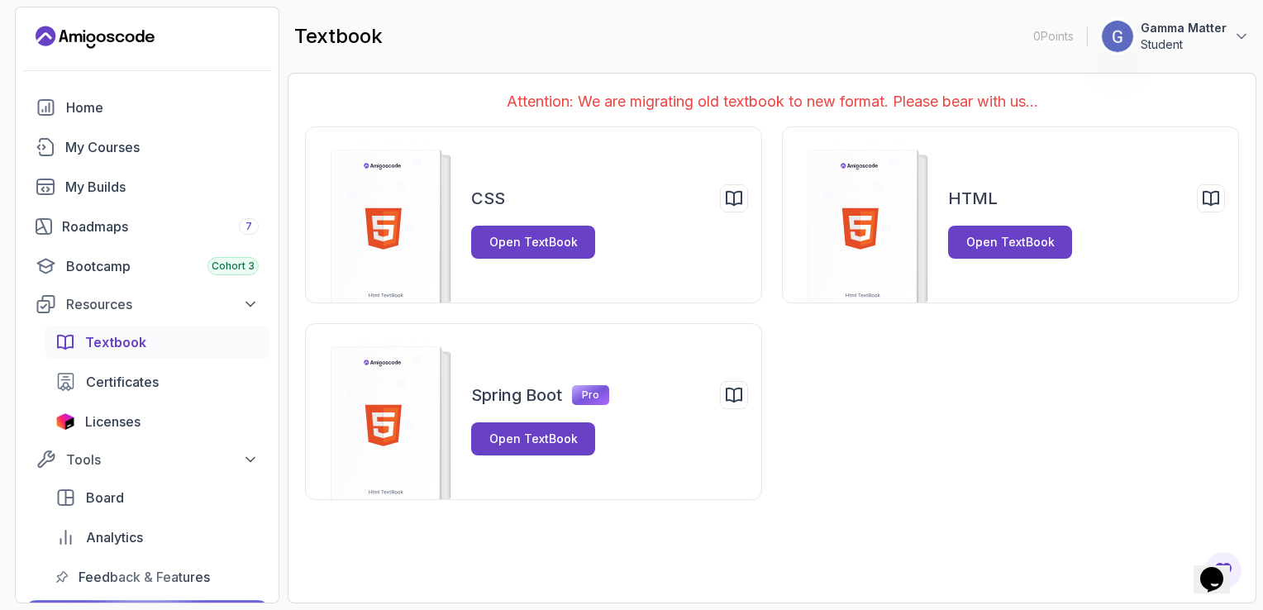
click at [830, 21] on div "textbook 0 Points 1 Gamma Matter Student" at bounding box center [772, 36] width 968 height 59
click at [830, 37] on div "textbook 0 Points 1 Gamma Matter Student" at bounding box center [772, 36] width 968 height 59
click at [126, 146] on div "My Courses" at bounding box center [161, 147] width 193 height 20
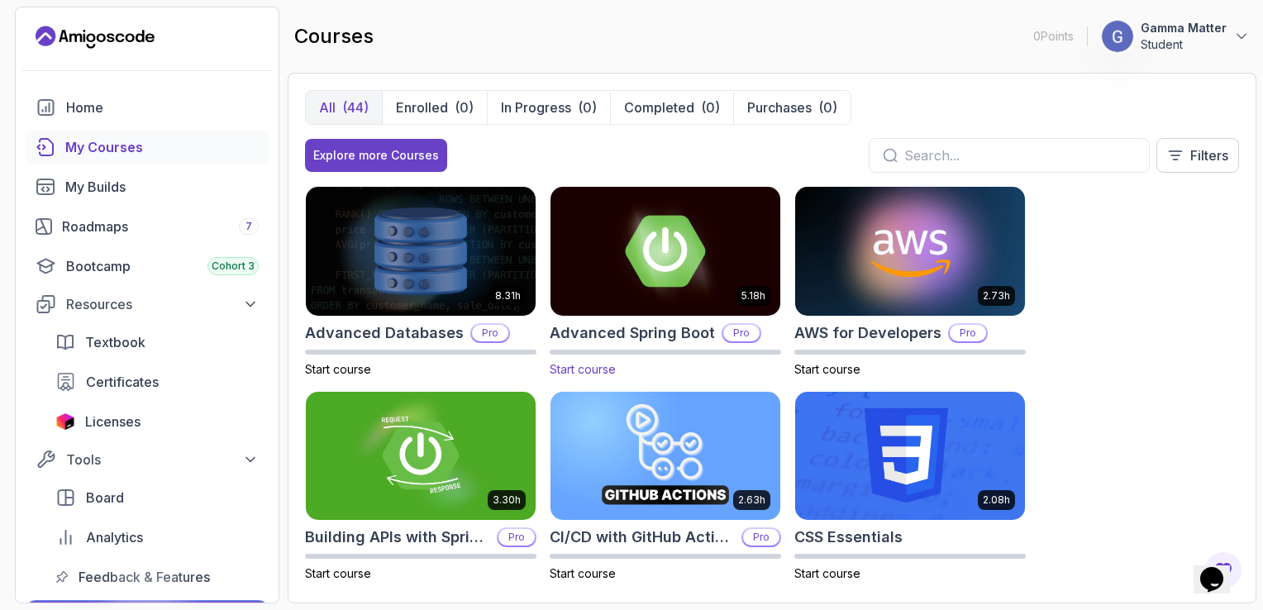
click at [582, 367] on span "Start course" at bounding box center [582, 369] width 66 height 14
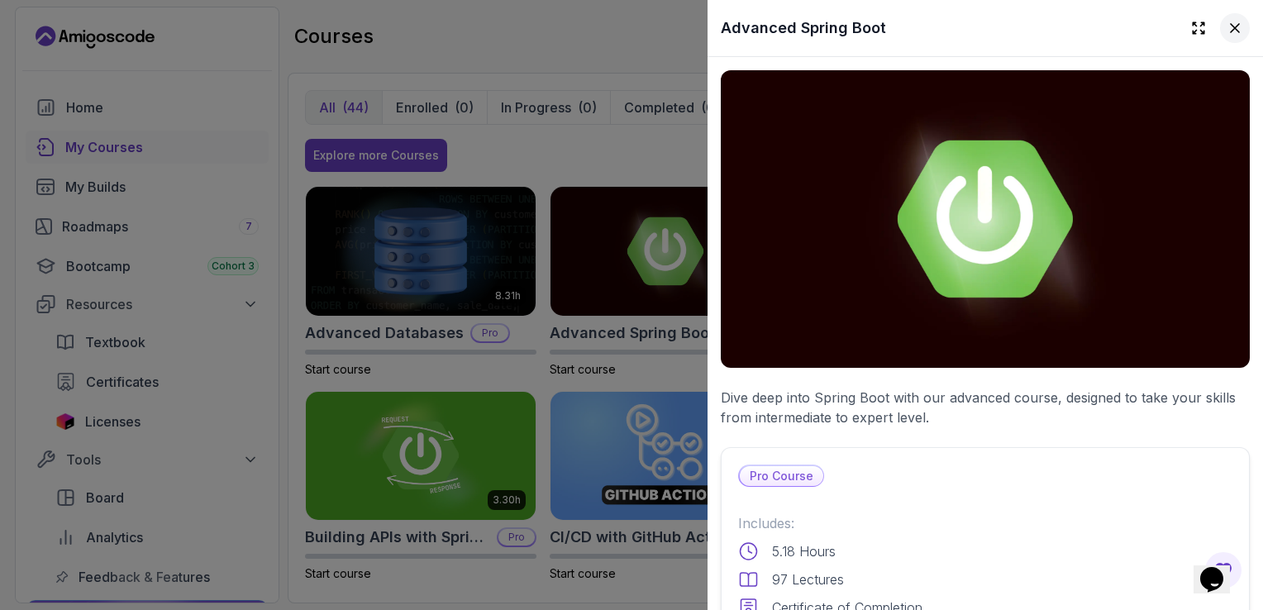
click at [1226, 31] on icon at bounding box center [1234, 28] width 17 height 17
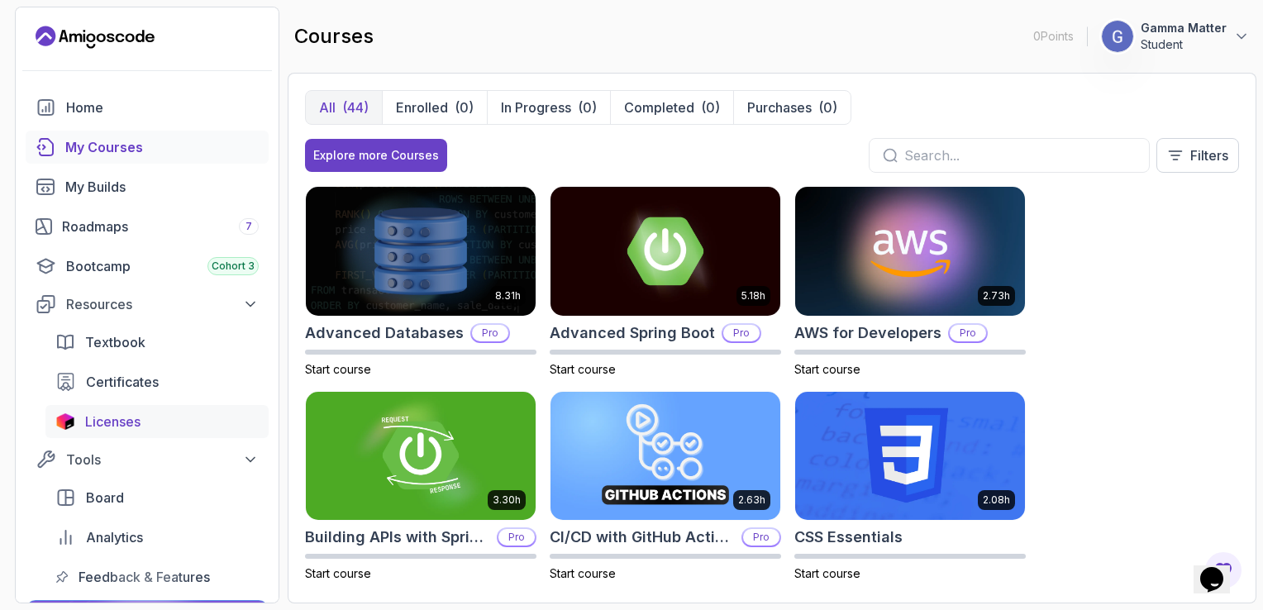
click at [157, 418] on div "Licenses" at bounding box center [172, 421] width 174 height 20
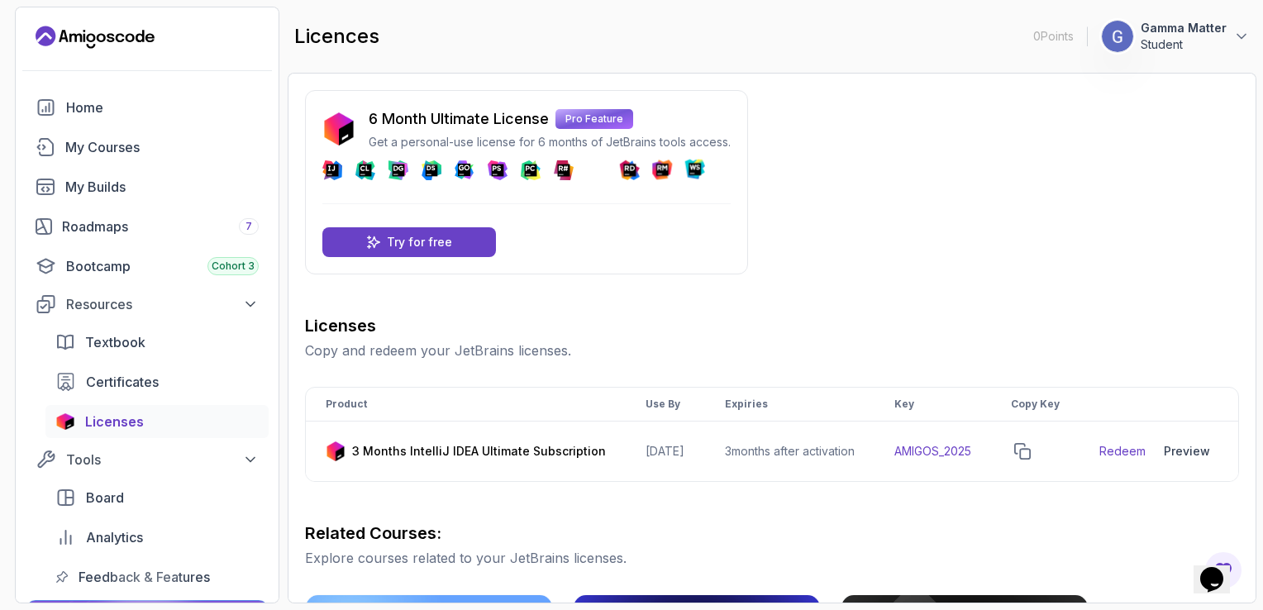
click at [892, 185] on div "6 Month Ultimate License Pro Feature Get a personal-use license for 6 months of…" at bounding box center [772, 574] width 934 height 968
click at [947, 543] on h3 "Related Courses:" at bounding box center [772, 532] width 934 height 23
click at [1001, 136] on div "6 Month Ultimate License Pro Feature Get a personal-use license for 6 months of…" at bounding box center [772, 574] width 934 height 968
click at [1059, 289] on div "6 Month Ultimate License Pro Feature Get a personal-use license for 6 months of…" at bounding box center [772, 574] width 934 height 968
click at [951, 240] on div "6 Month Ultimate License Pro Feature Get a personal-use license for 6 months of…" at bounding box center [772, 574] width 934 height 968
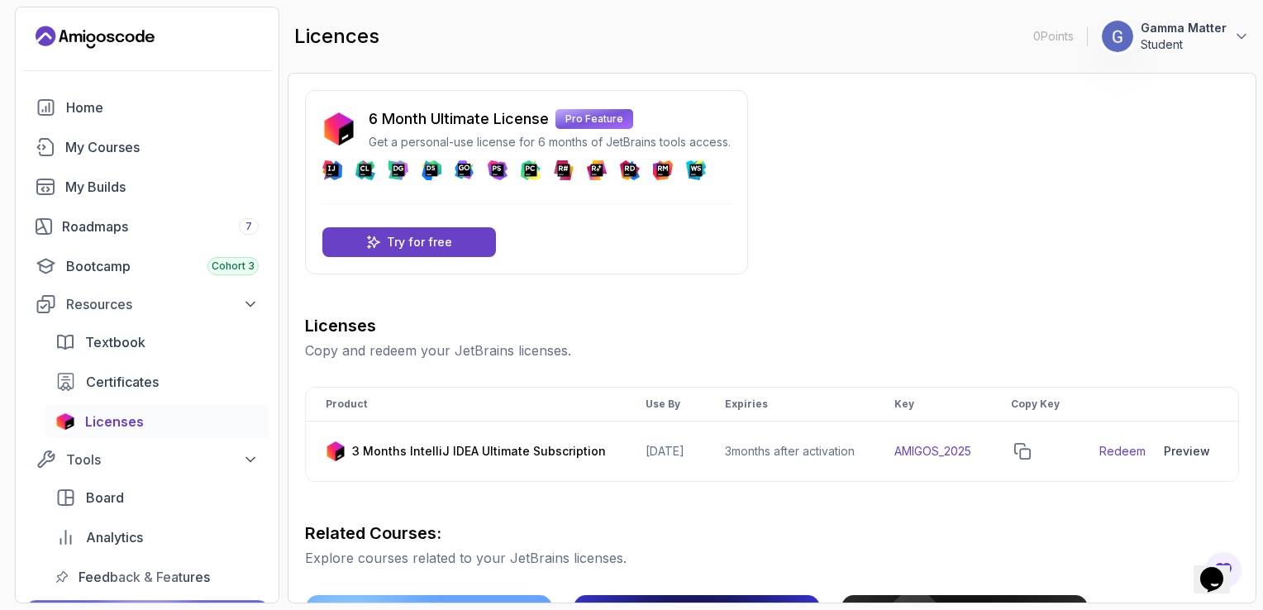
click at [1059, 282] on div "6 Month Ultimate License Pro Feature Get a personal-use license for 6 months of…" at bounding box center [772, 574] width 934 height 968
click at [1003, 191] on div "6 Month Ultimate License Pro Feature Get a personal-use license for 6 months of…" at bounding box center [772, 574] width 934 height 968
click at [1127, 459] on link "Redeem" at bounding box center [1122, 451] width 46 height 17
click at [945, 459] on td "AMIGOS_2025" at bounding box center [932, 451] width 117 height 60
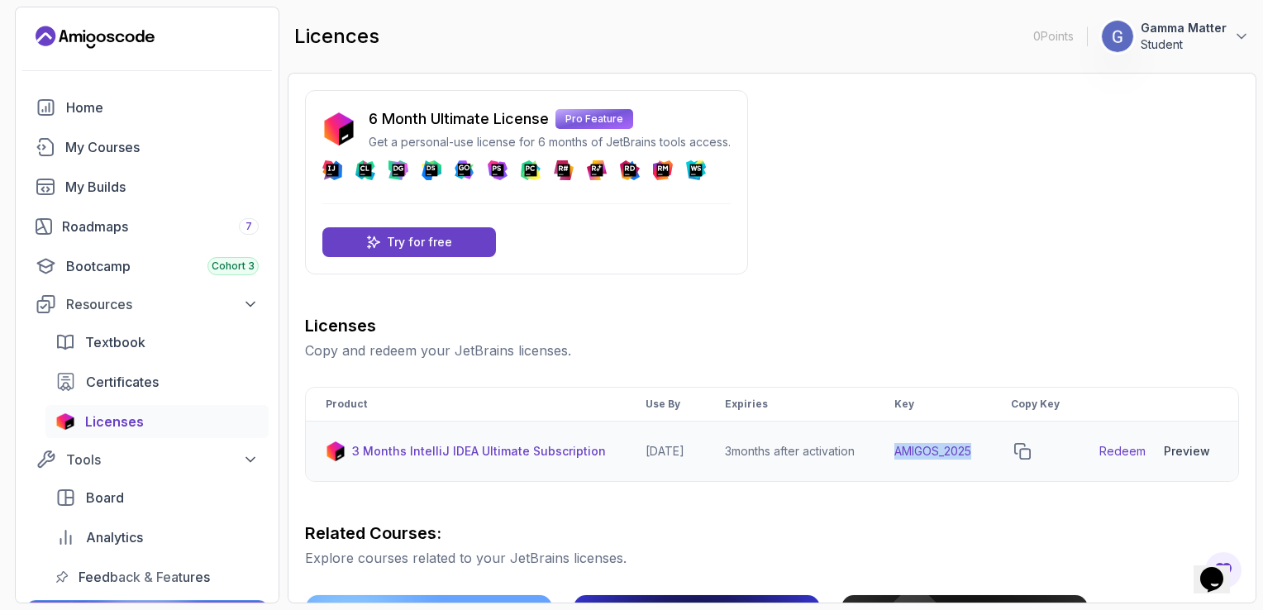
drag, startPoint x: 945, startPoint y: 459, endPoint x: 949, endPoint y: 473, distance: 15.2
copy td "AMIGOS_2025"
click at [1051, 279] on div "6 Month Ultimate License Pro Feature Get a personal-use license for 6 months of…" at bounding box center [772, 574] width 934 height 968
click at [870, 229] on div "6 Month Ultimate License Pro Feature Get a personal-use license for 6 months of…" at bounding box center [772, 574] width 934 height 968
click at [122, 101] on div "Home" at bounding box center [162, 108] width 193 height 20
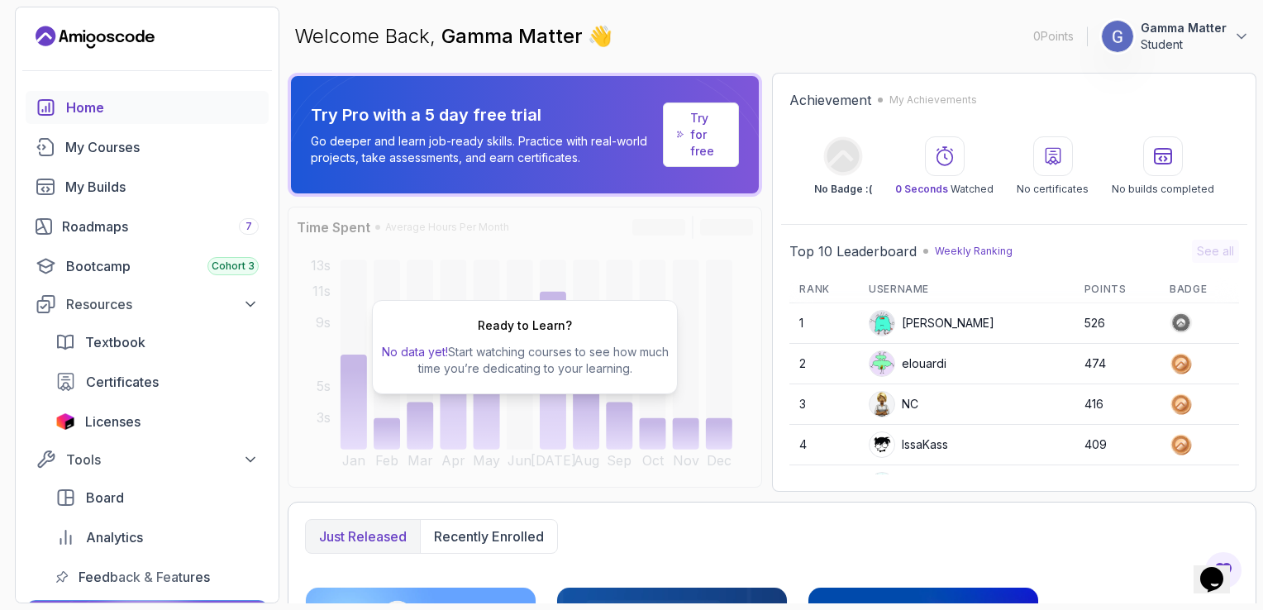
click at [757, 55] on div "Welcome Back, Gamma Matter 👋 0 Points 1 Gamma Matter Student" at bounding box center [772, 36] width 968 height 59
click at [149, 230] on div "Roadmaps 7" at bounding box center [160, 226] width 197 height 20
